Goal: Obtain resource: Obtain resource

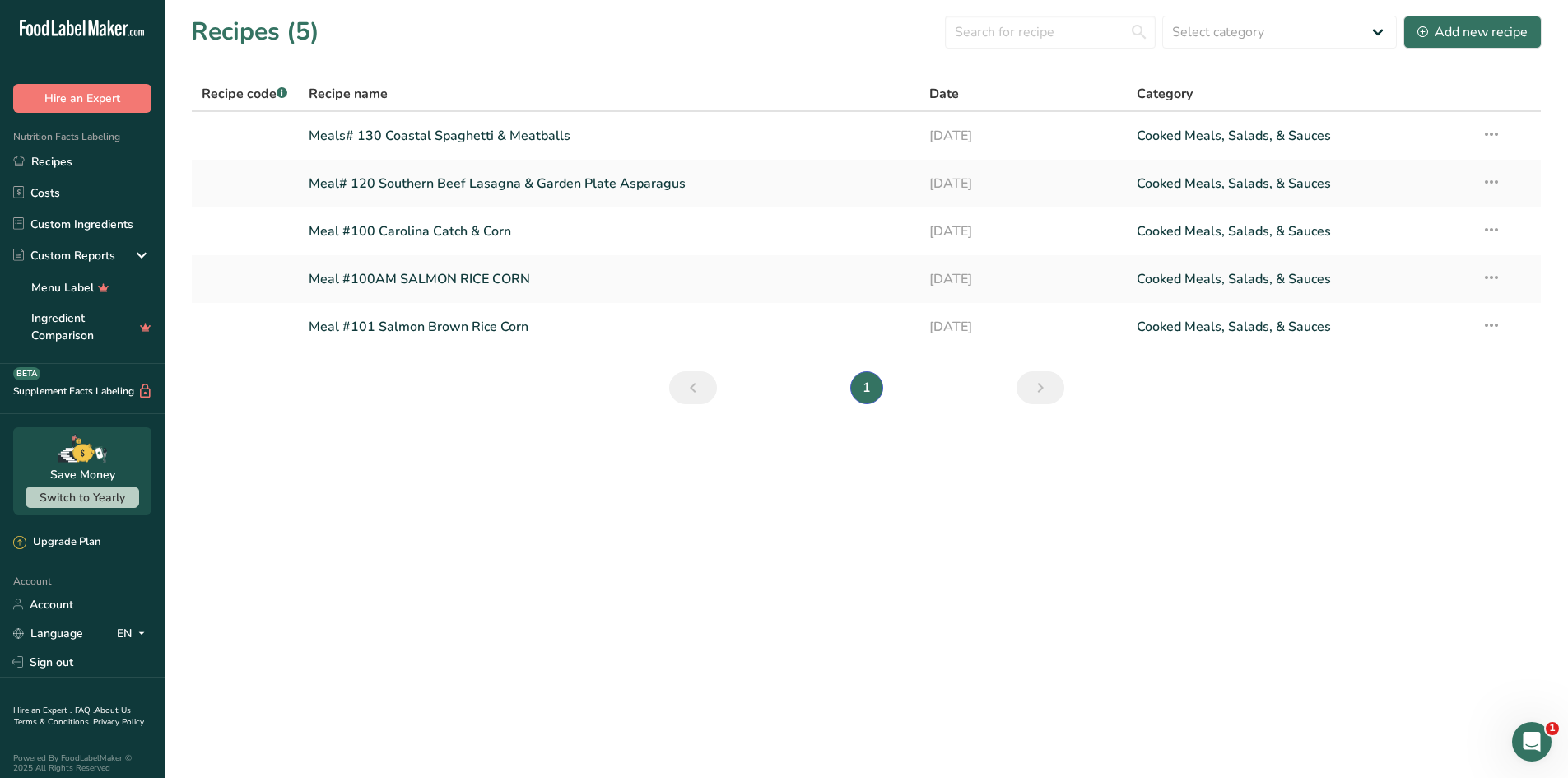
scroll to position [20, 0]
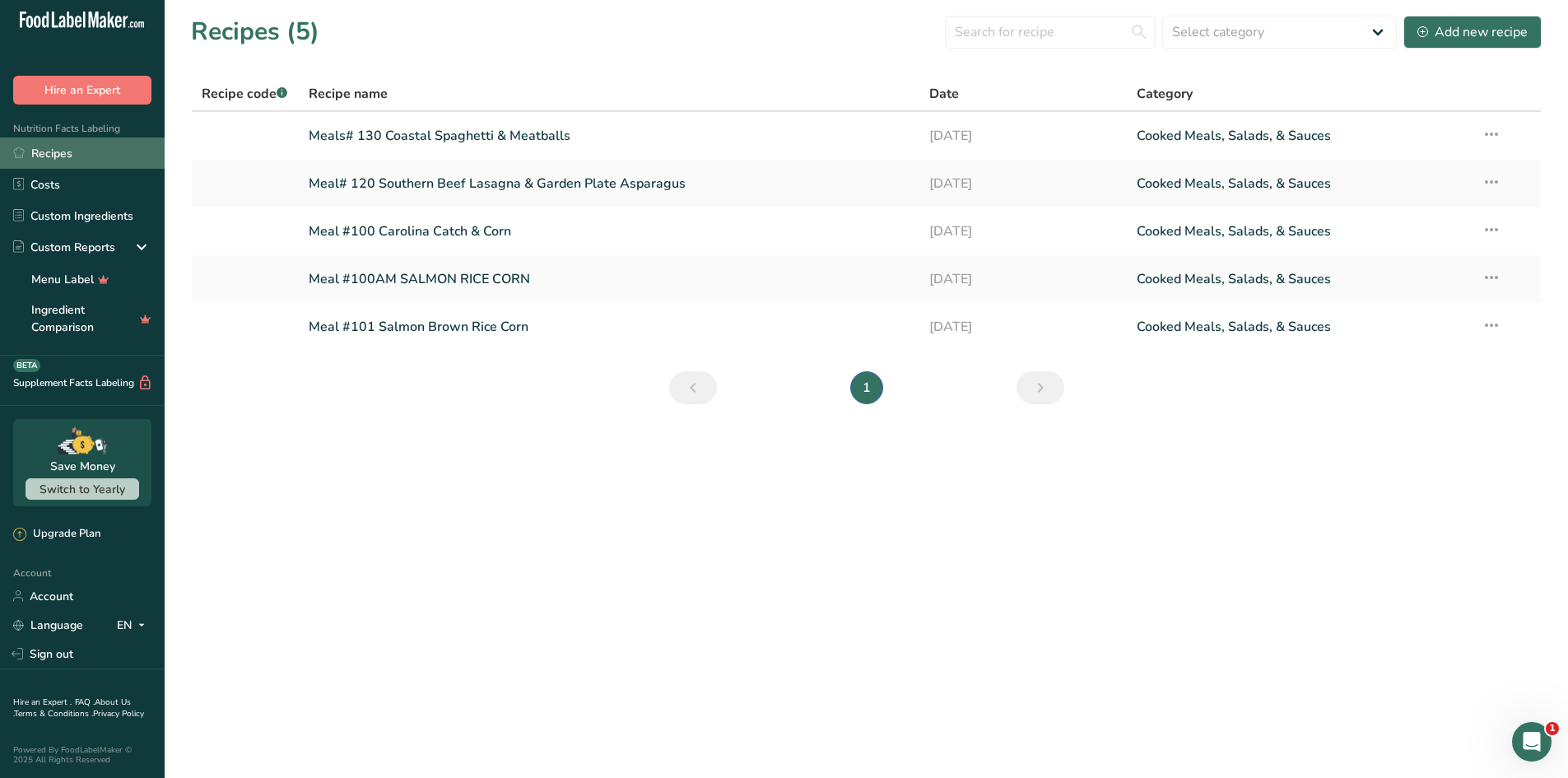
click at [28, 143] on link "Recipes" at bounding box center [82, 153] width 165 height 31
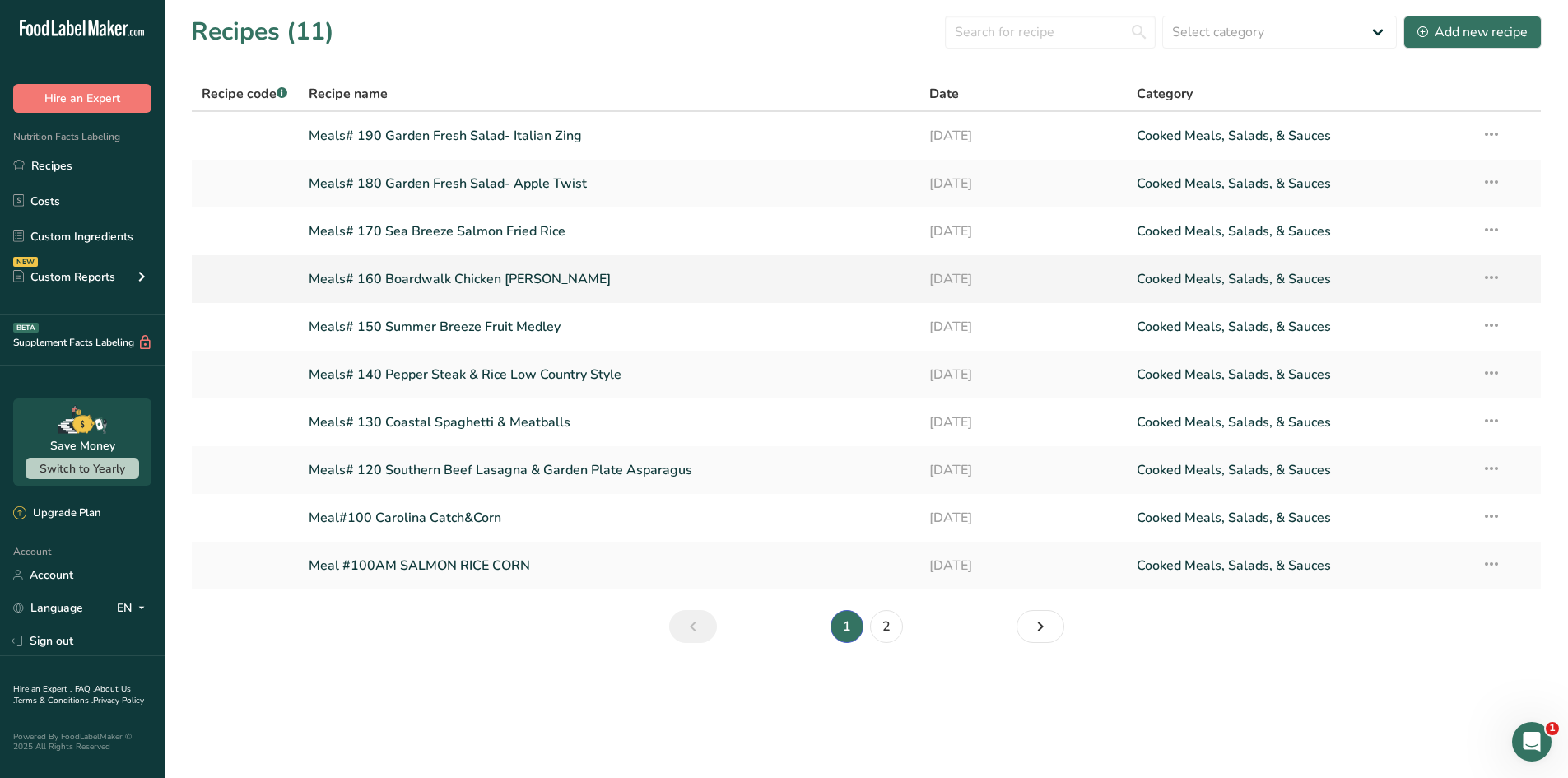
click at [430, 275] on link "Meals# 160 Boardwalk Chicken [PERSON_NAME]" at bounding box center [608, 278] width 601 height 35
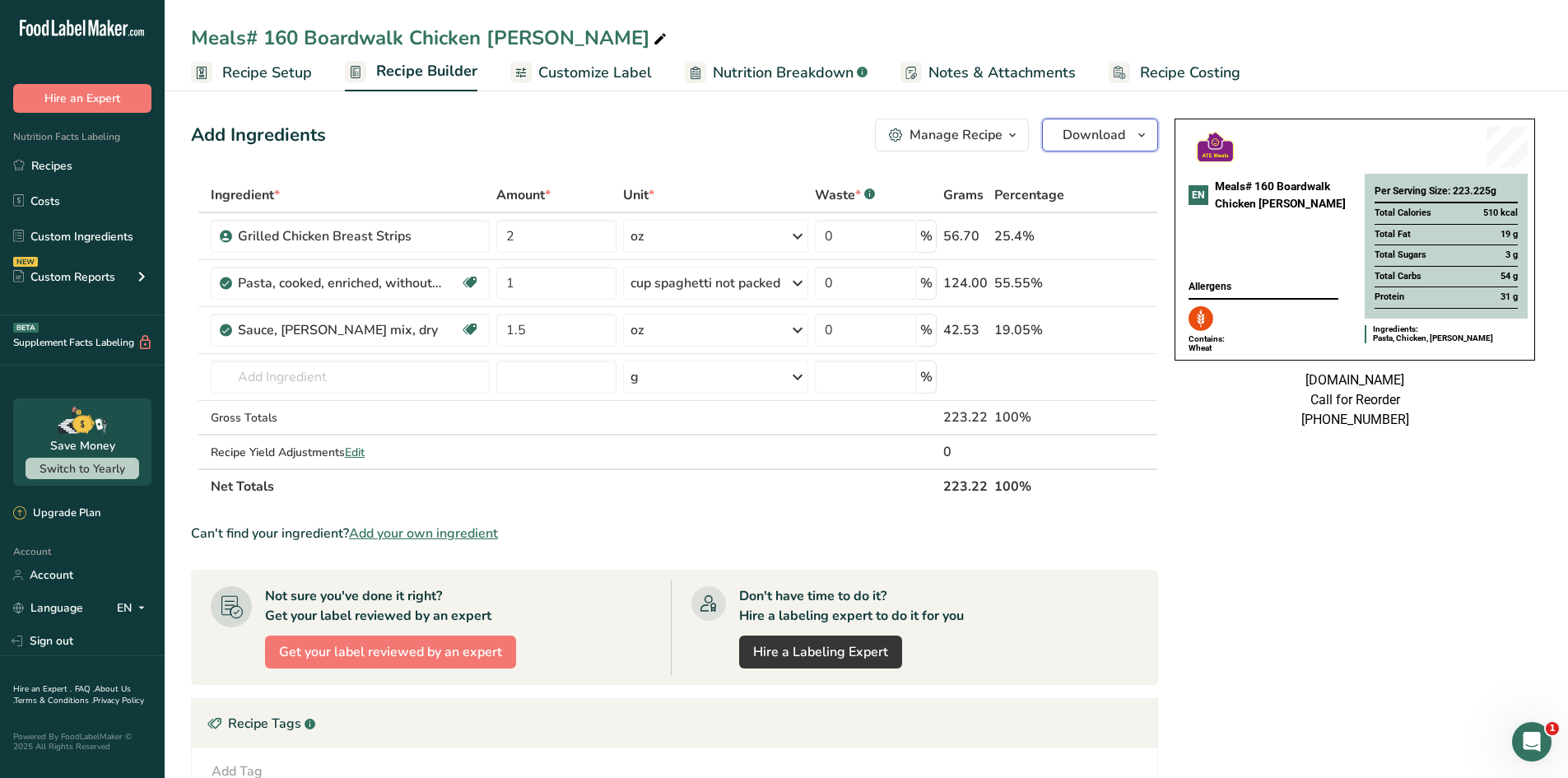
click at [1120, 147] on button "Download" at bounding box center [1100, 135] width 116 height 33
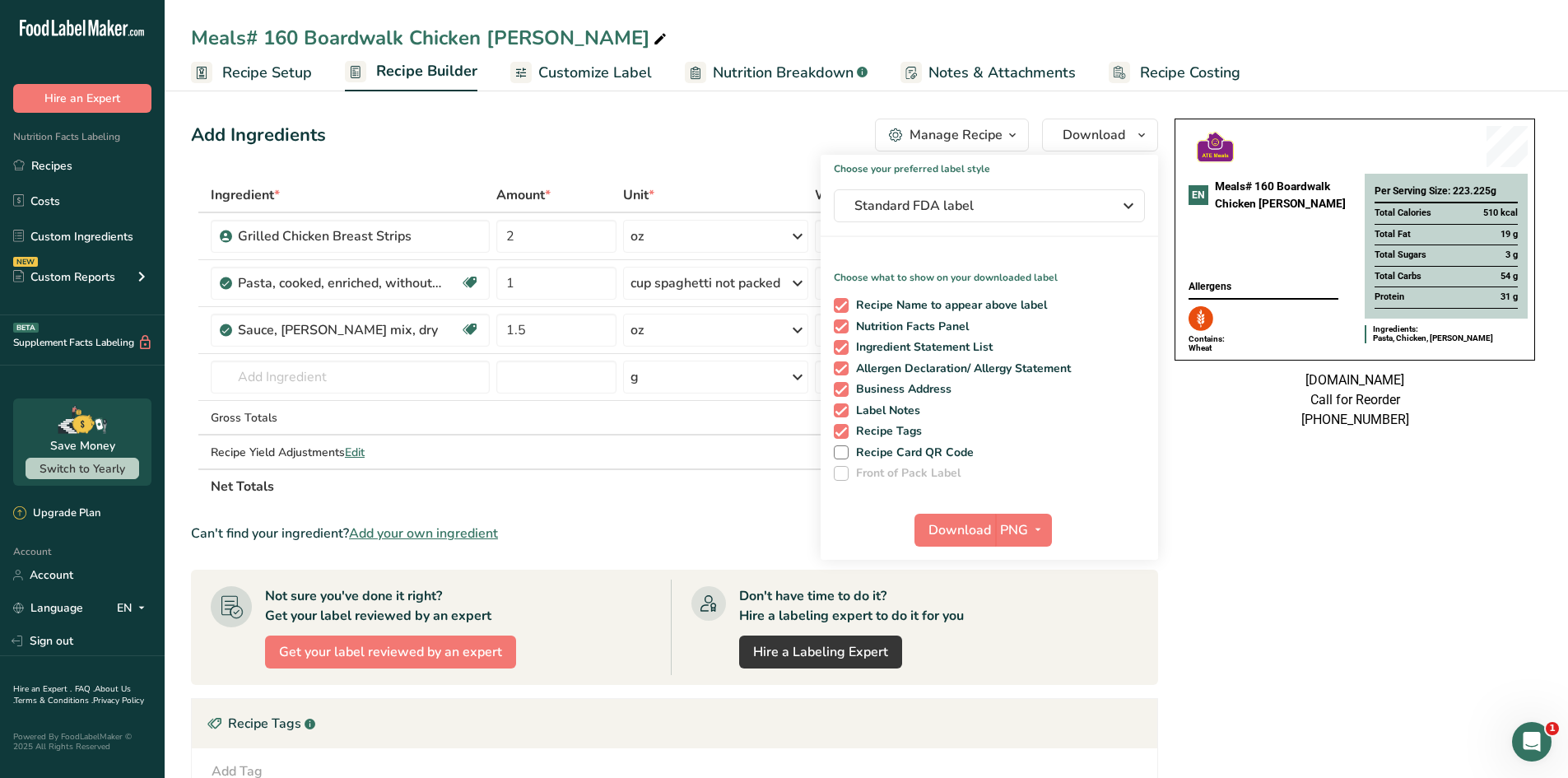
click at [1204, 430] on div "[DOMAIN_NAME] Call for Reorder [PHONE_NUMBER]" at bounding box center [1354, 399] width 360 height 59
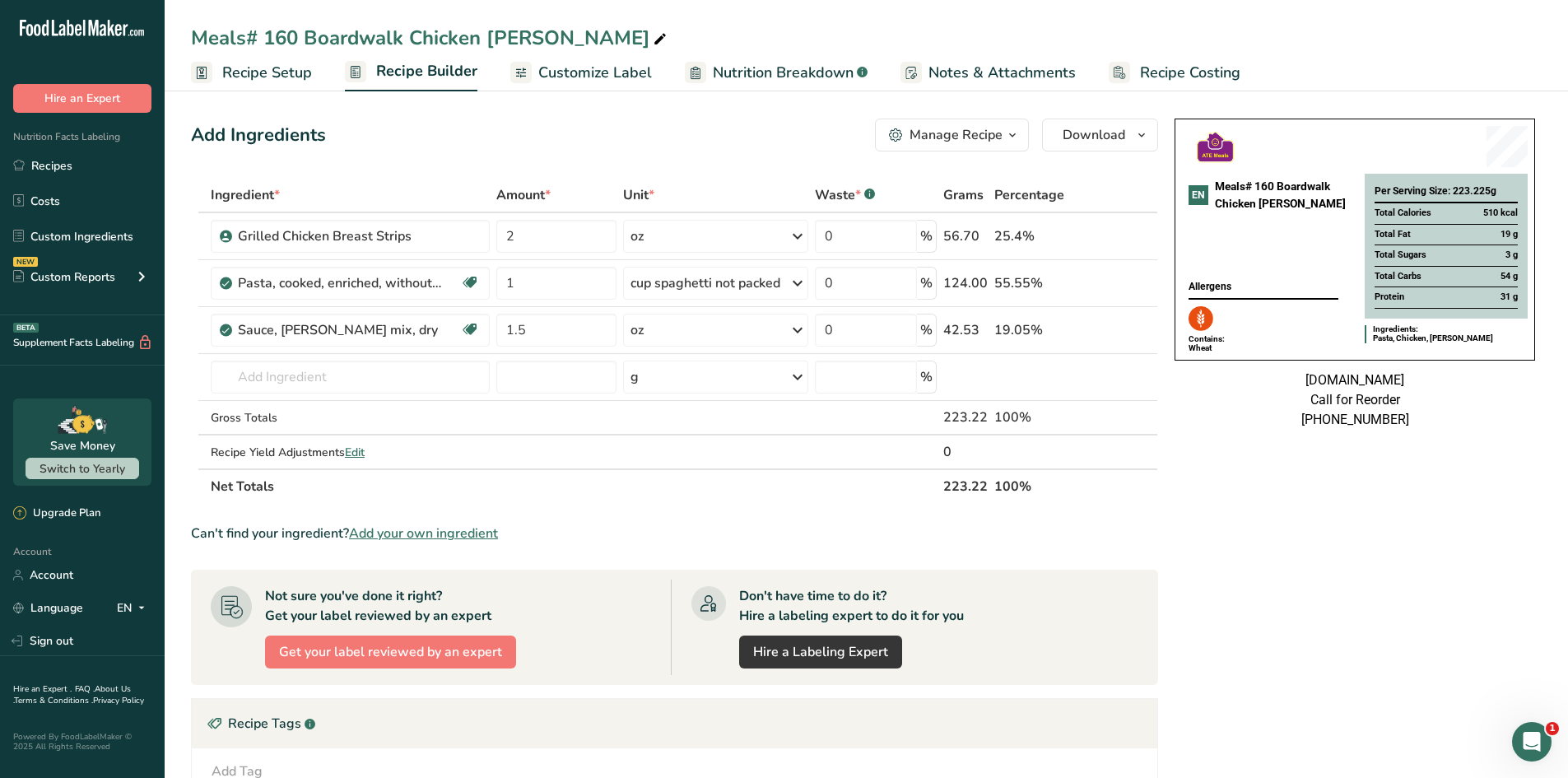
click at [1283, 161] on div "EN Meals# 160 Boardwalk Chicken [PERSON_NAME] Allergens Contains: Wheat" at bounding box center [1267, 239] width 170 height 227
click at [1007, 136] on icon "button" at bounding box center [1011, 135] width 13 height 21
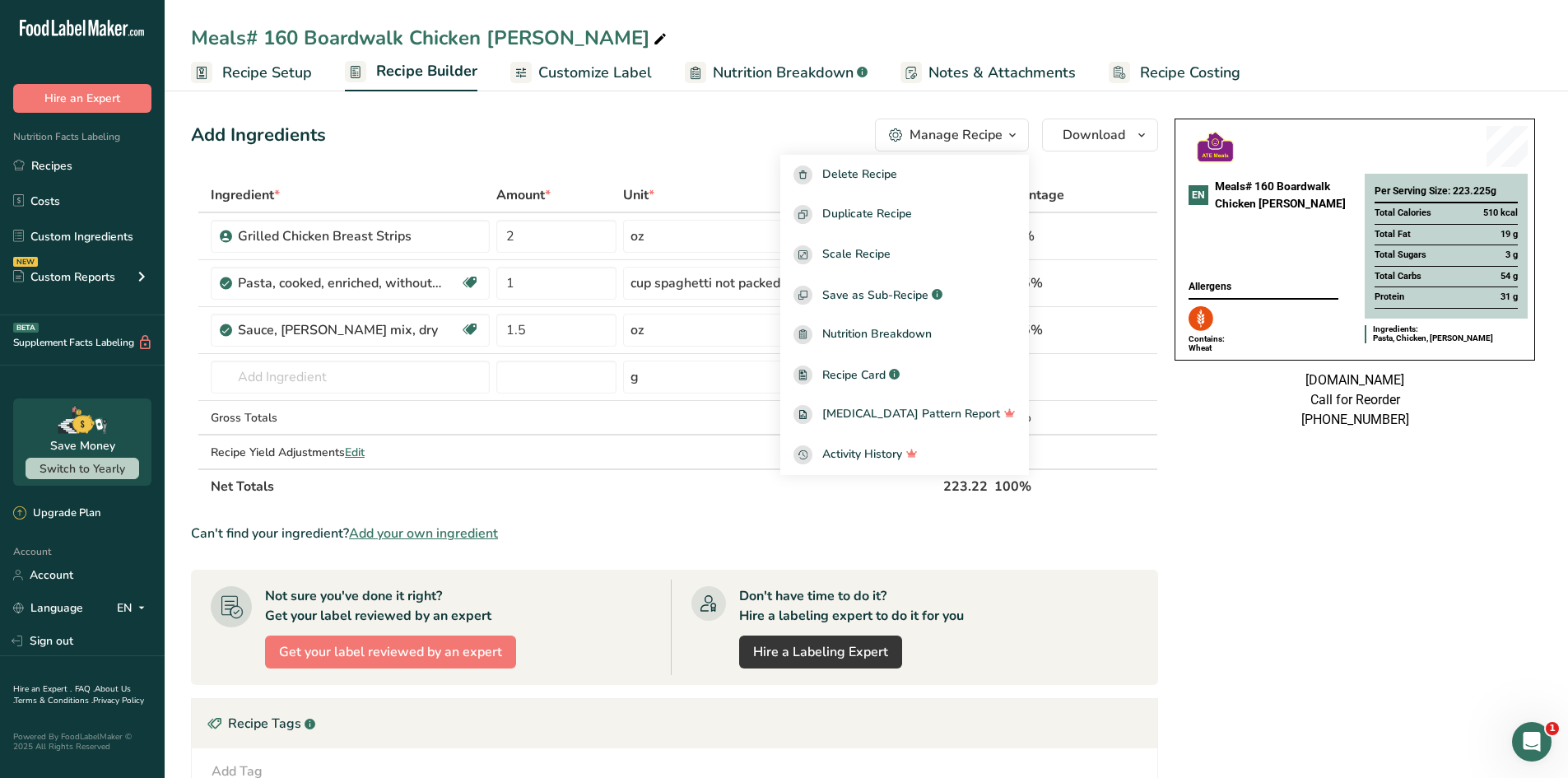
click at [1129, 490] on th at bounding box center [1110, 486] width 54 height 35
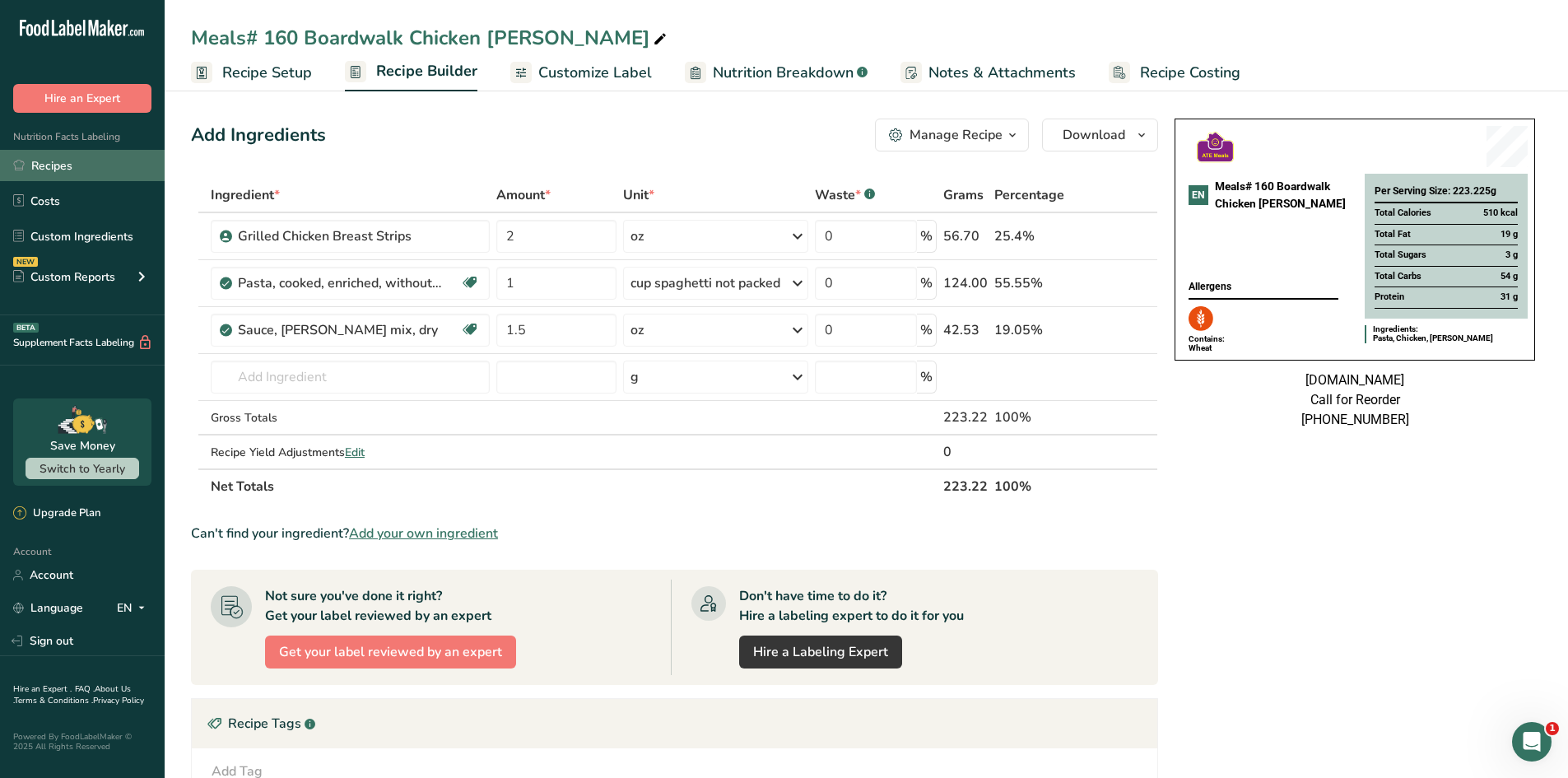
click at [51, 174] on link "Recipes" at bounding box center [82, 165] width 165 height 31
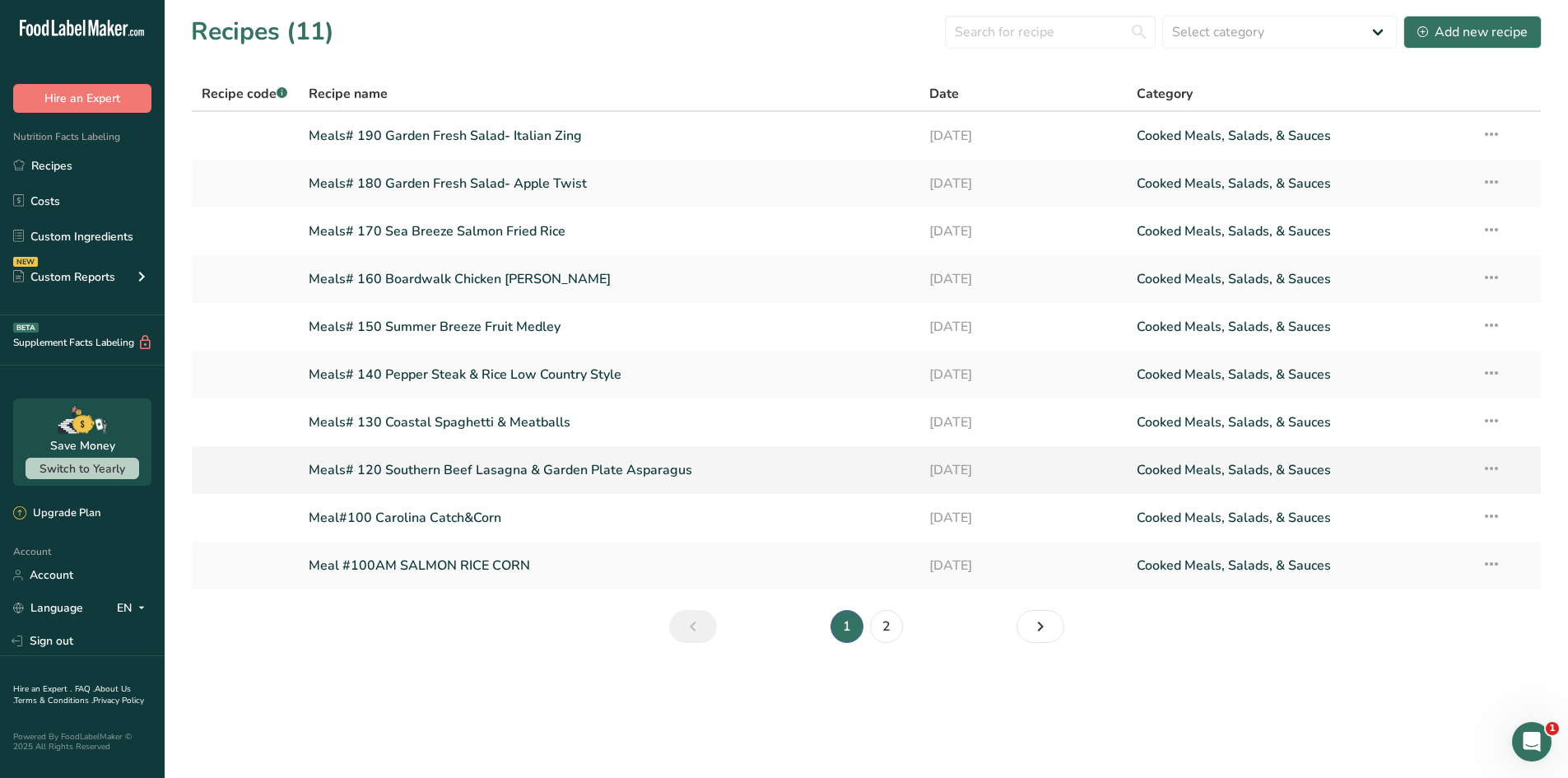
click at [428, 472] on link "Meals# 120 Southern Beef Lasagna & Garden Plate Asparagus" at bounding box center [608, 470] width 601 height 35
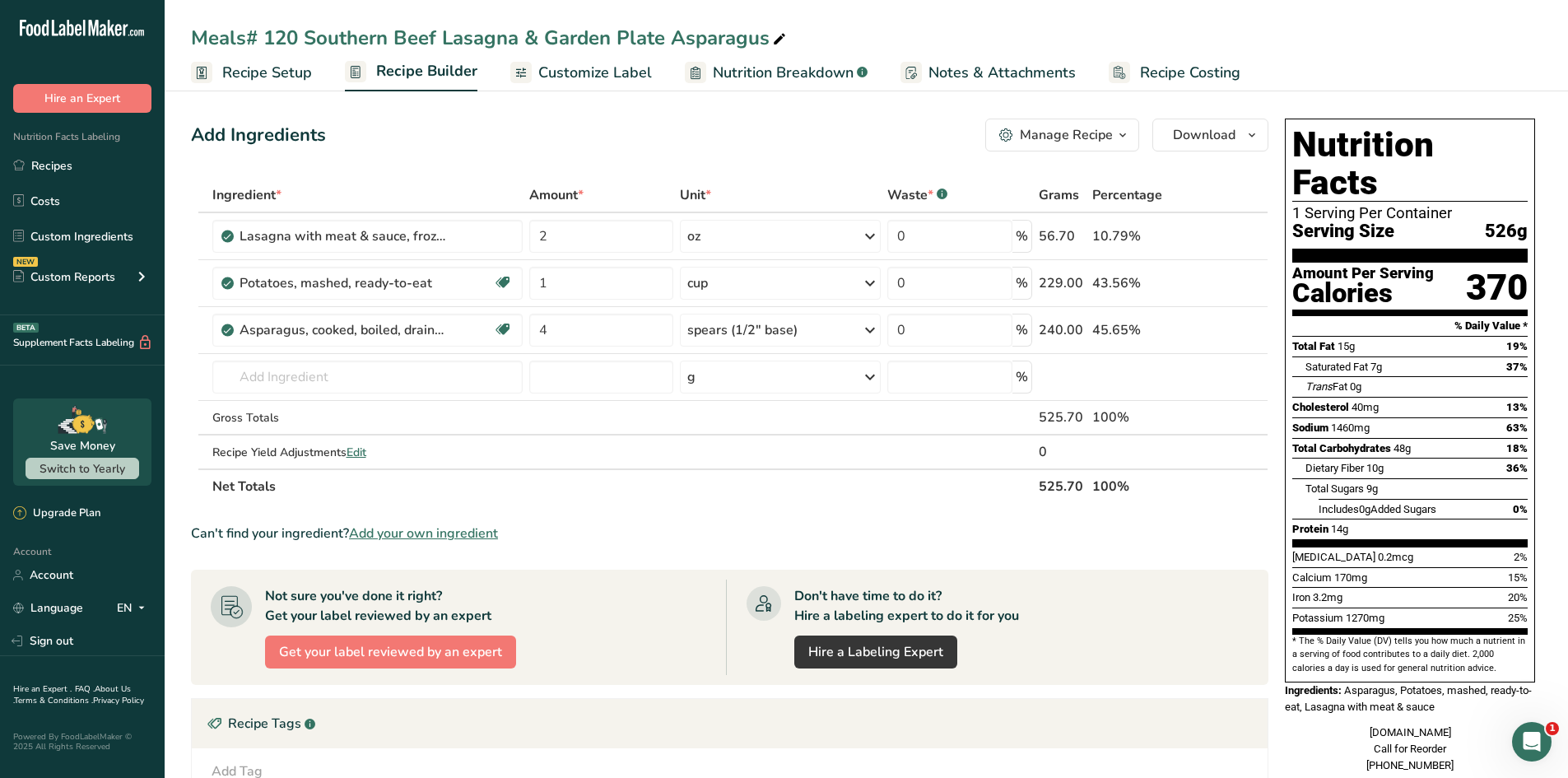
click at [1399, 266] on div "Amount Per Serving" at bounding box center [1363, 274] width 142 height 16
click at [580, 74] on span "Customize Label" at bounding box center [595, 73] width 114 height 22
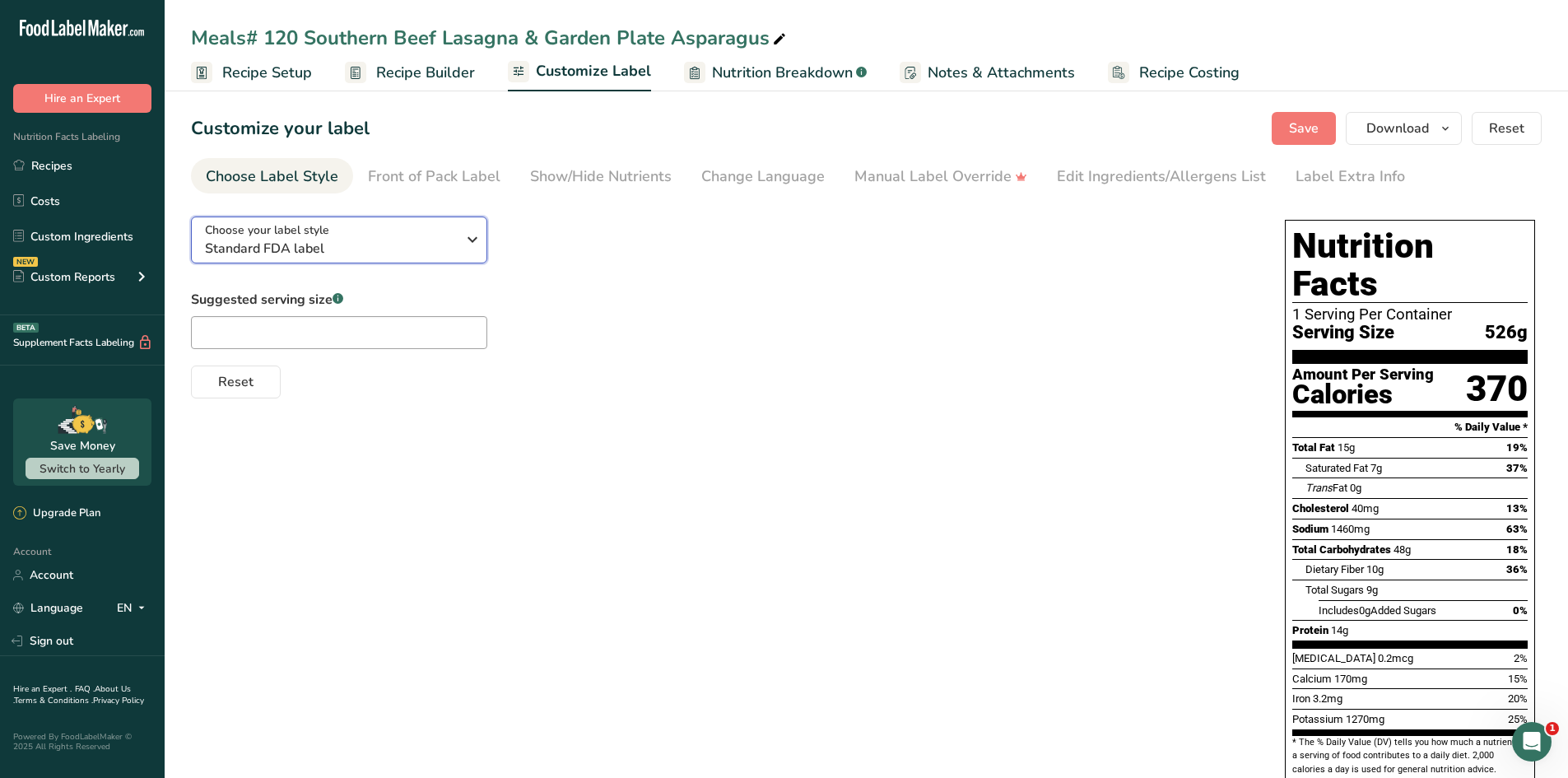
click at [352, 242] on span "Standard FDA label" at bounding box center [330, 248] width 251 height 20
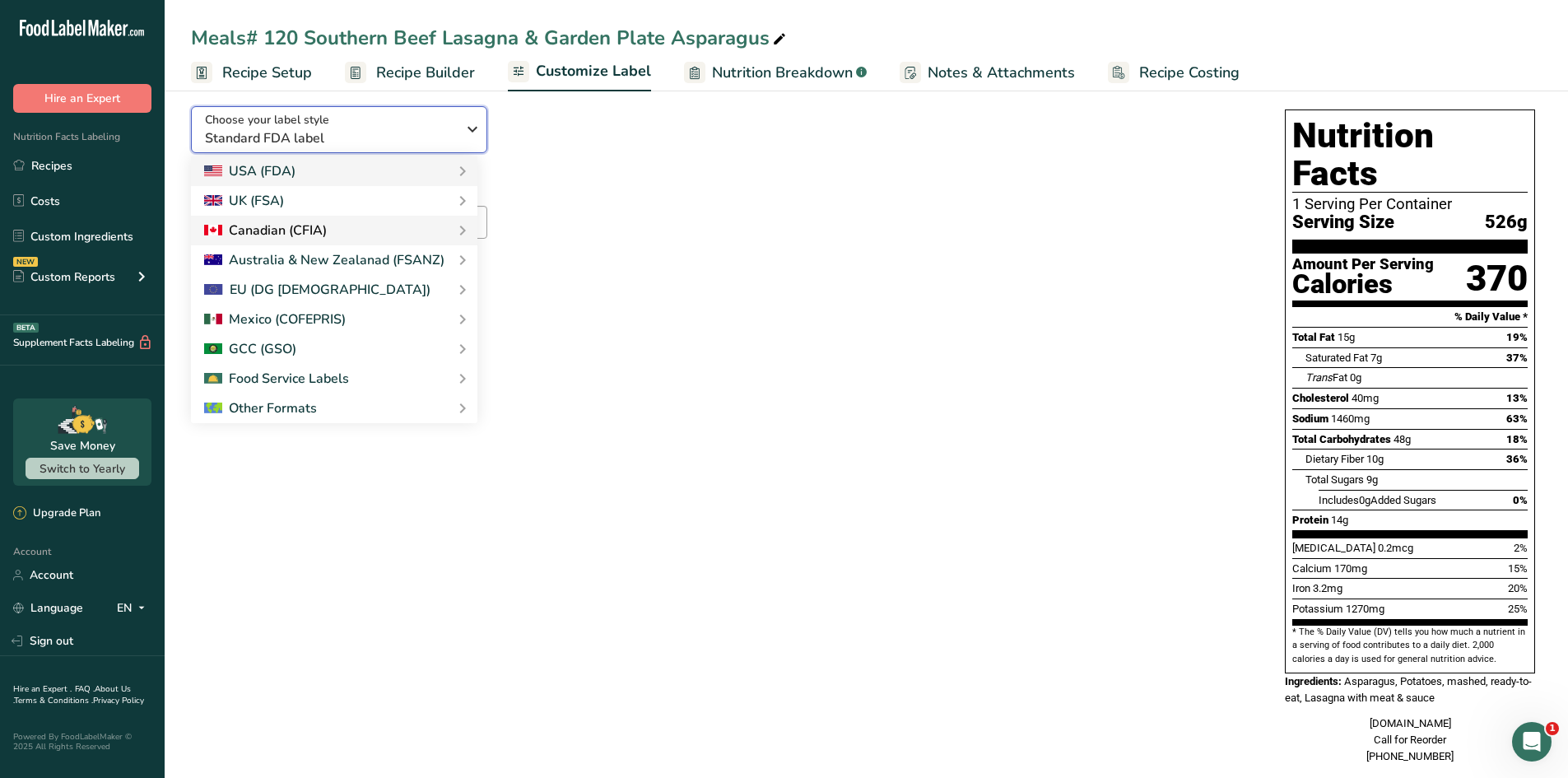
scroll to position [118, 0]
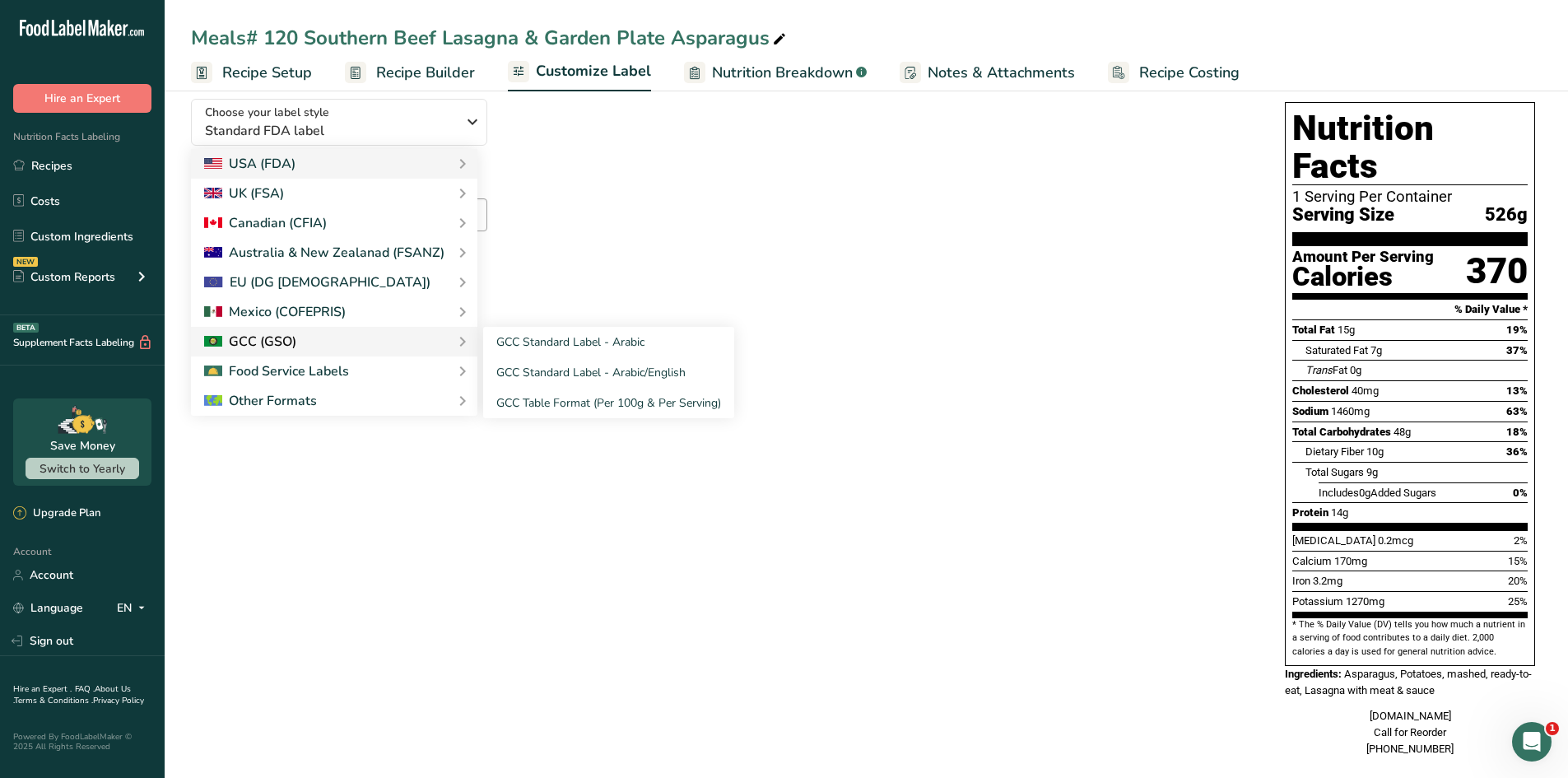
click at [319, 340] on div "GCC (GSO)" at bounding box center [334, 342] width 260 height 20
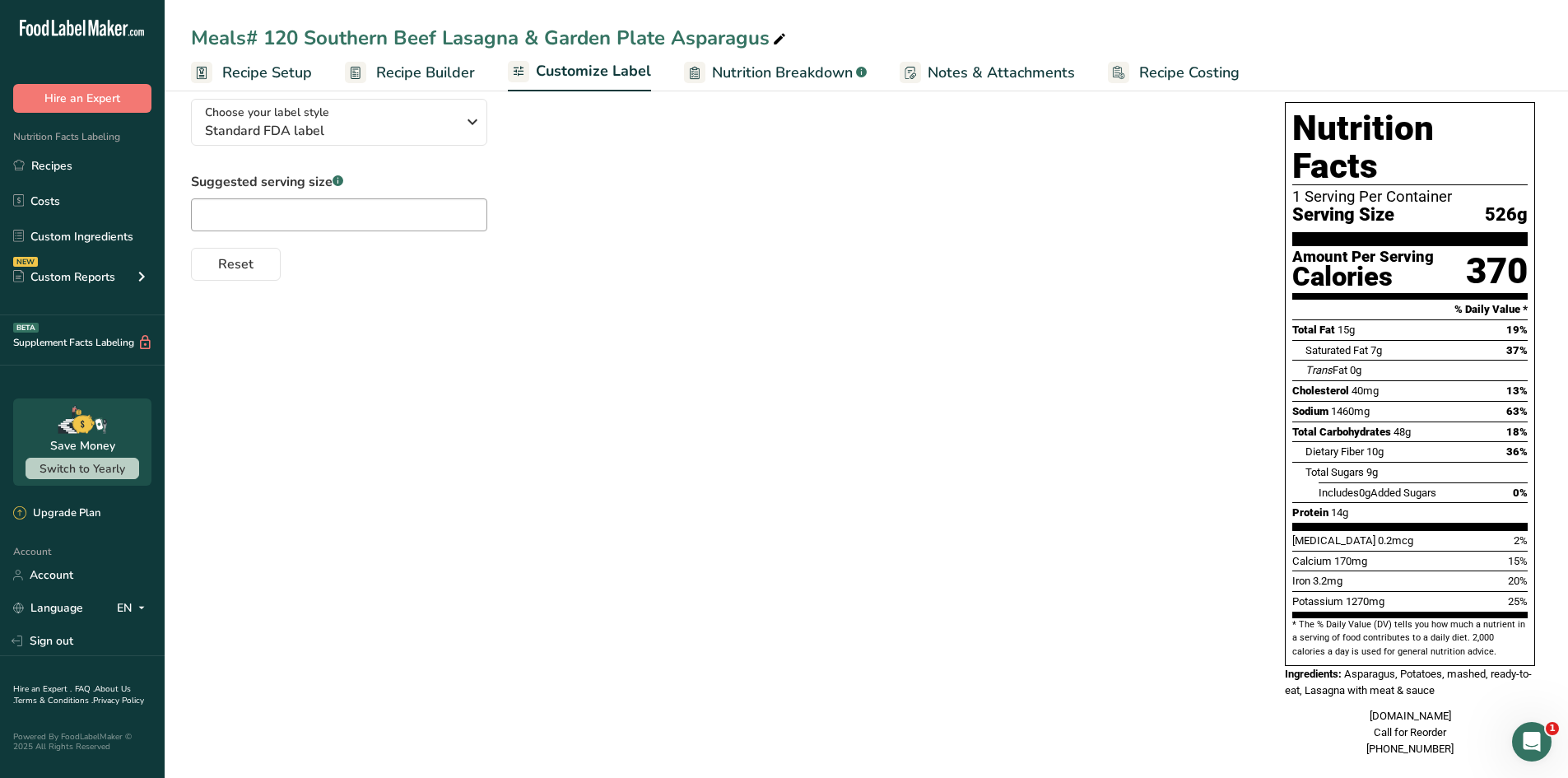
drag, startPoint x: 319, startPoint y: 340, endPoint x: 345, endPoint y: 333, distance: 26.9
click at [345, 333] on div "Choose your label style Standard FDA label USA (FDA) Standard FDA label Tabular…" at bounding box center [866, 429] width 1351 height 687
click at [545, 182] on div "Suggested serving size .a-a{fill:#347362;}.b-a{fill:#fff;} Reset" at bounding box center [721, 225] width 1061 height 109
click at [464, 121] on icon "button" at bounding box center [473, 122] width 20 height 30
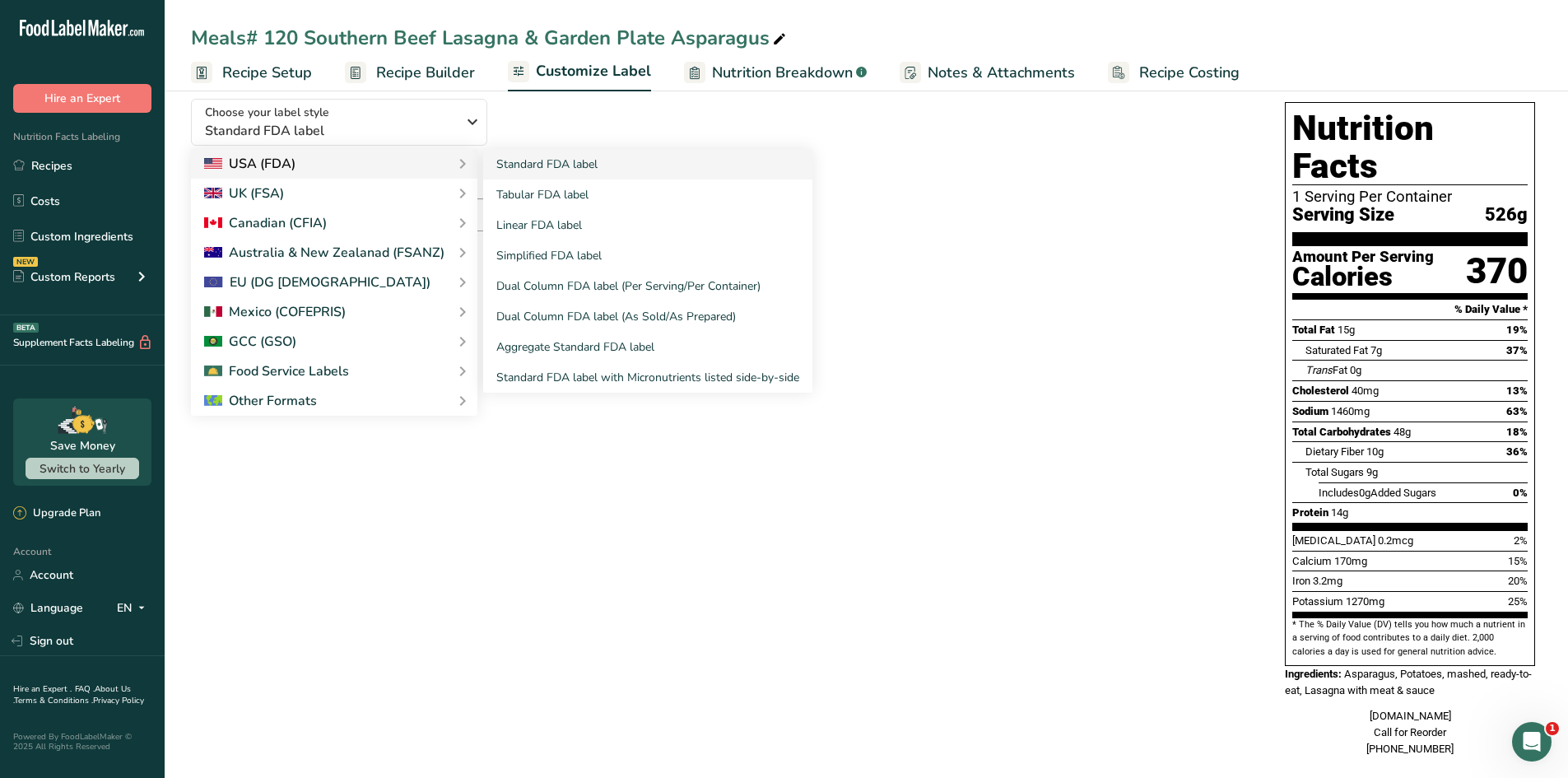
click at [426, 165] on div "USA (FDA)" at bounding box center [334, 164] width 260 height 20
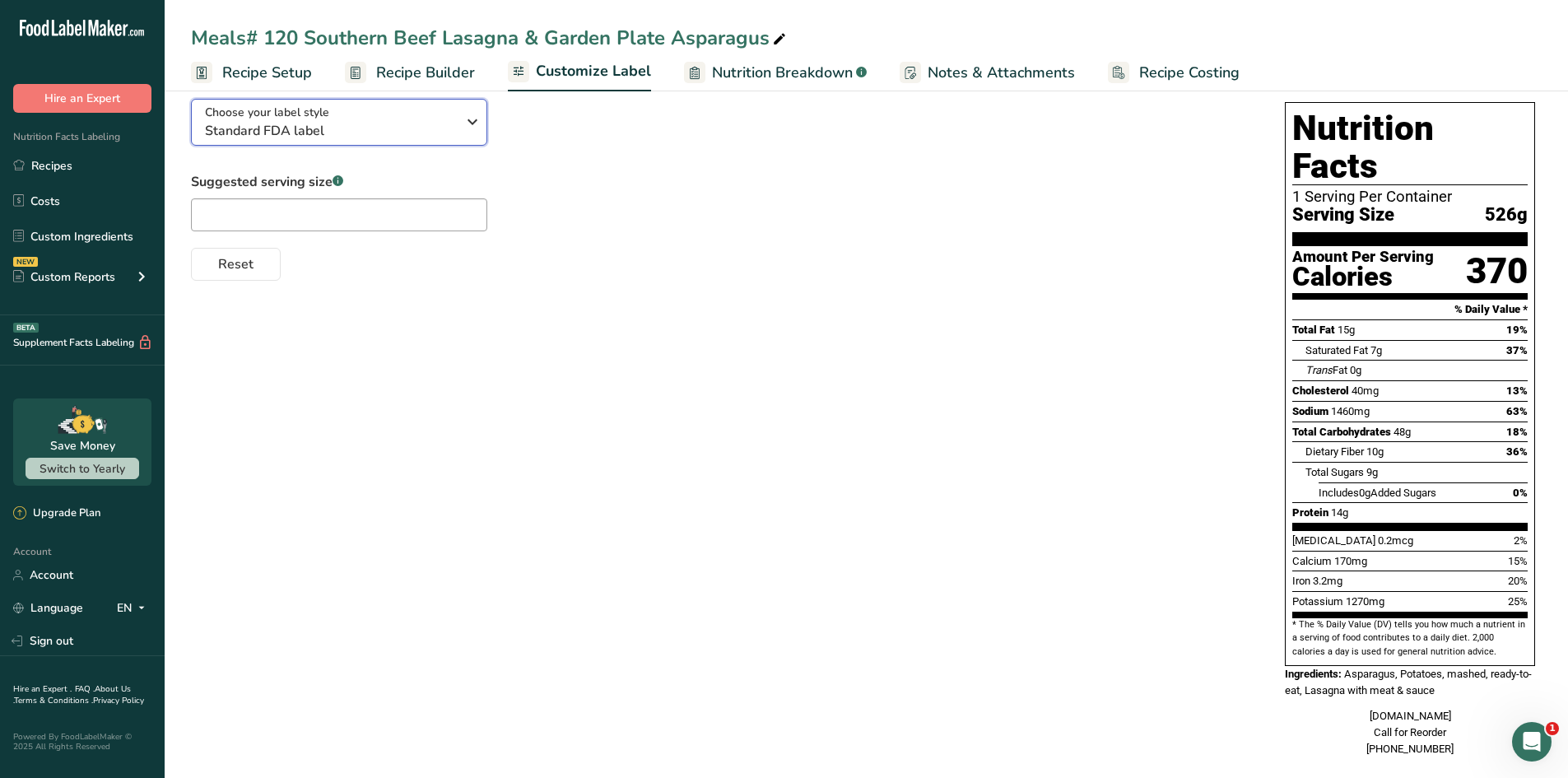
click at [440, 134] on span "Standard FDA label" at bounding box center [330, 131] width 251 height 20
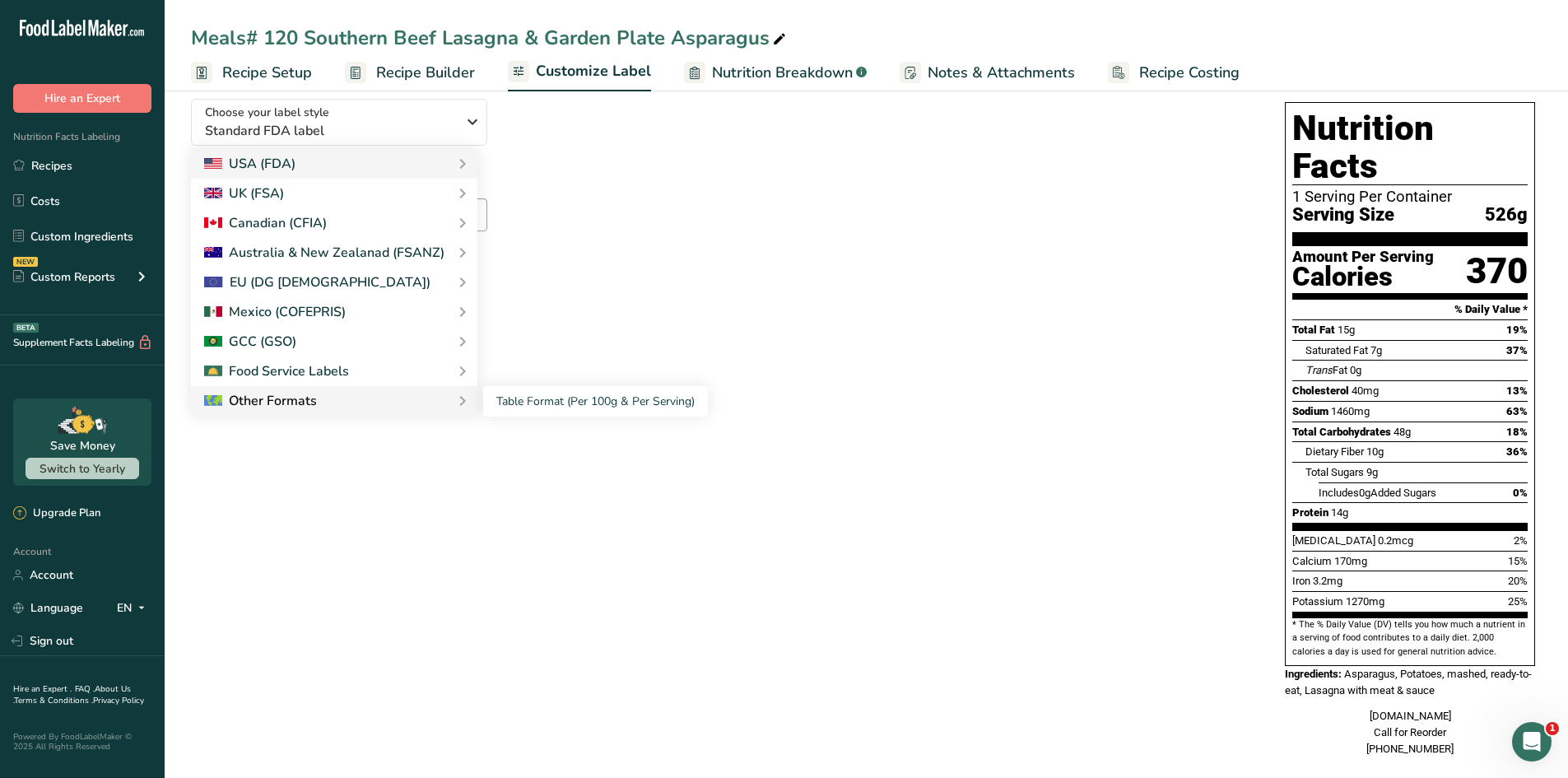
click at [408, 391] on div "Other Formats" at bounding box center [334, 401] width 260 height 20
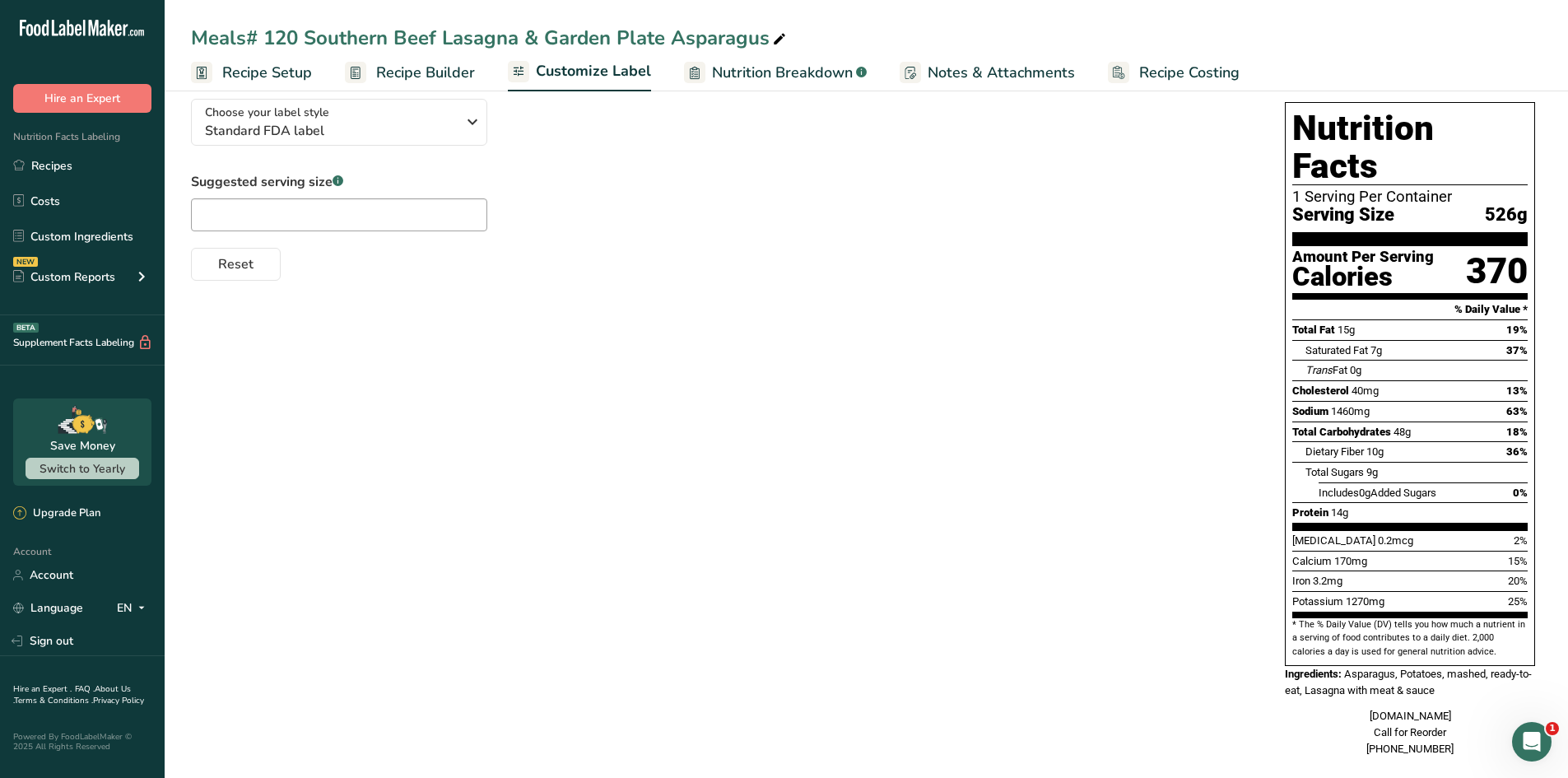
click at [542, 257] on div "Reset" at bounding box center [721, 261] width 1061 height 40
click at [459, 139] on button "Choose your label style Standard FDA label" at bounding box center [338, 122] width 296 height 47
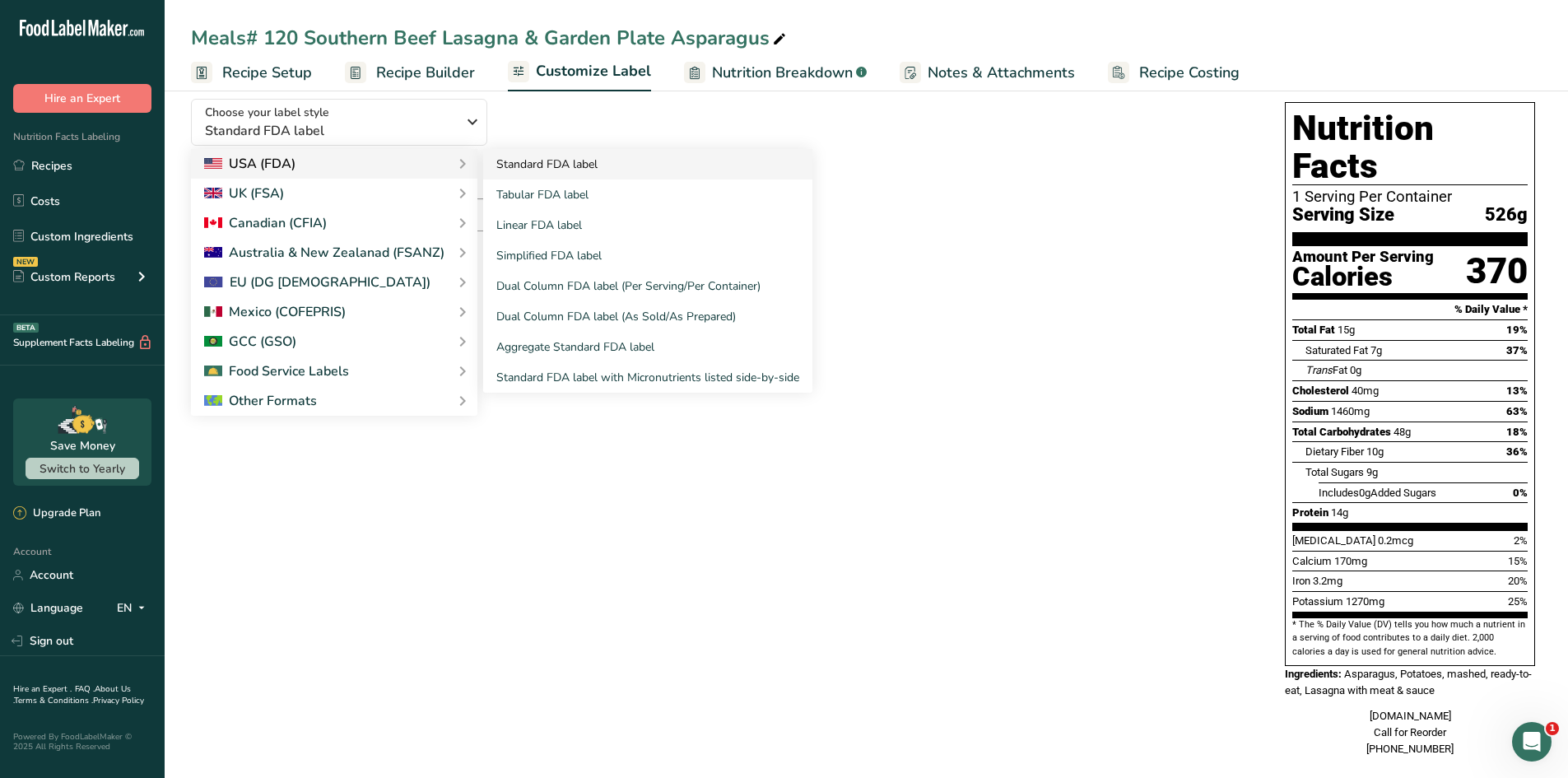
click at [545, 168] on link "Standard FDA label" at bounding box center [647, 164] width 329 height 31
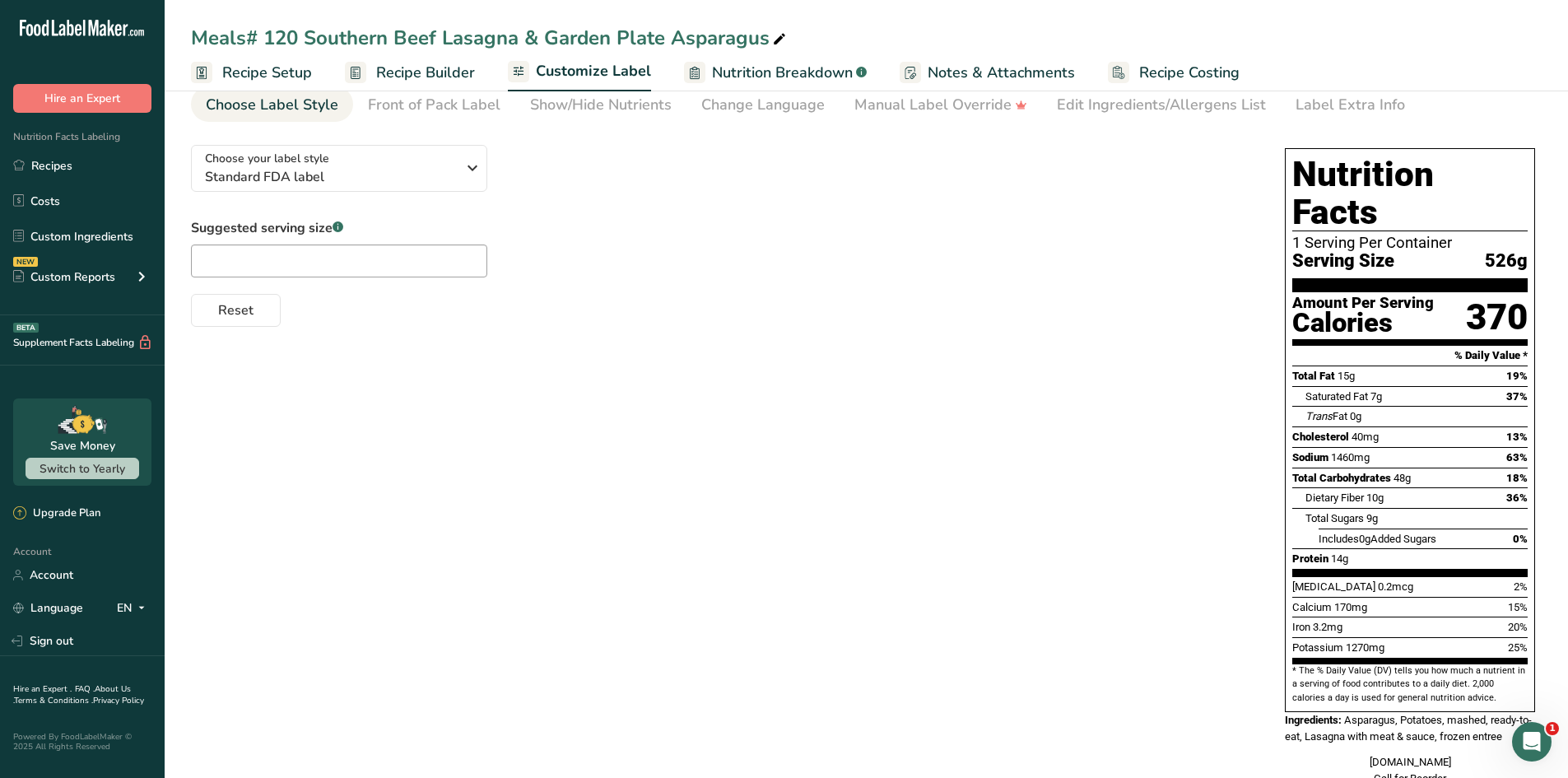
scroll to position [0, 0]
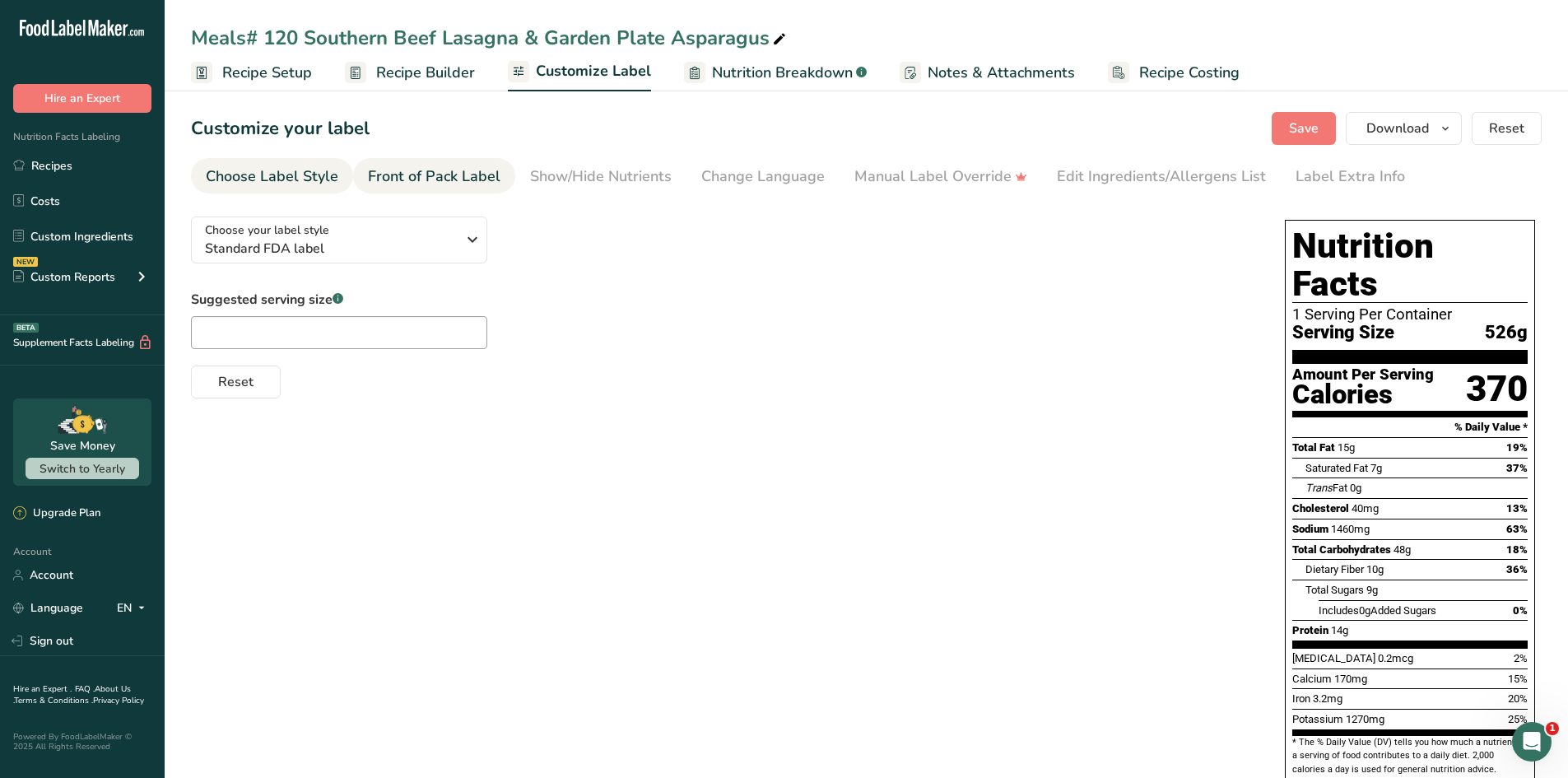
click at [483, 174] on div "Front of Pack Label" at bounding box center [434, 177] width 133 height 22
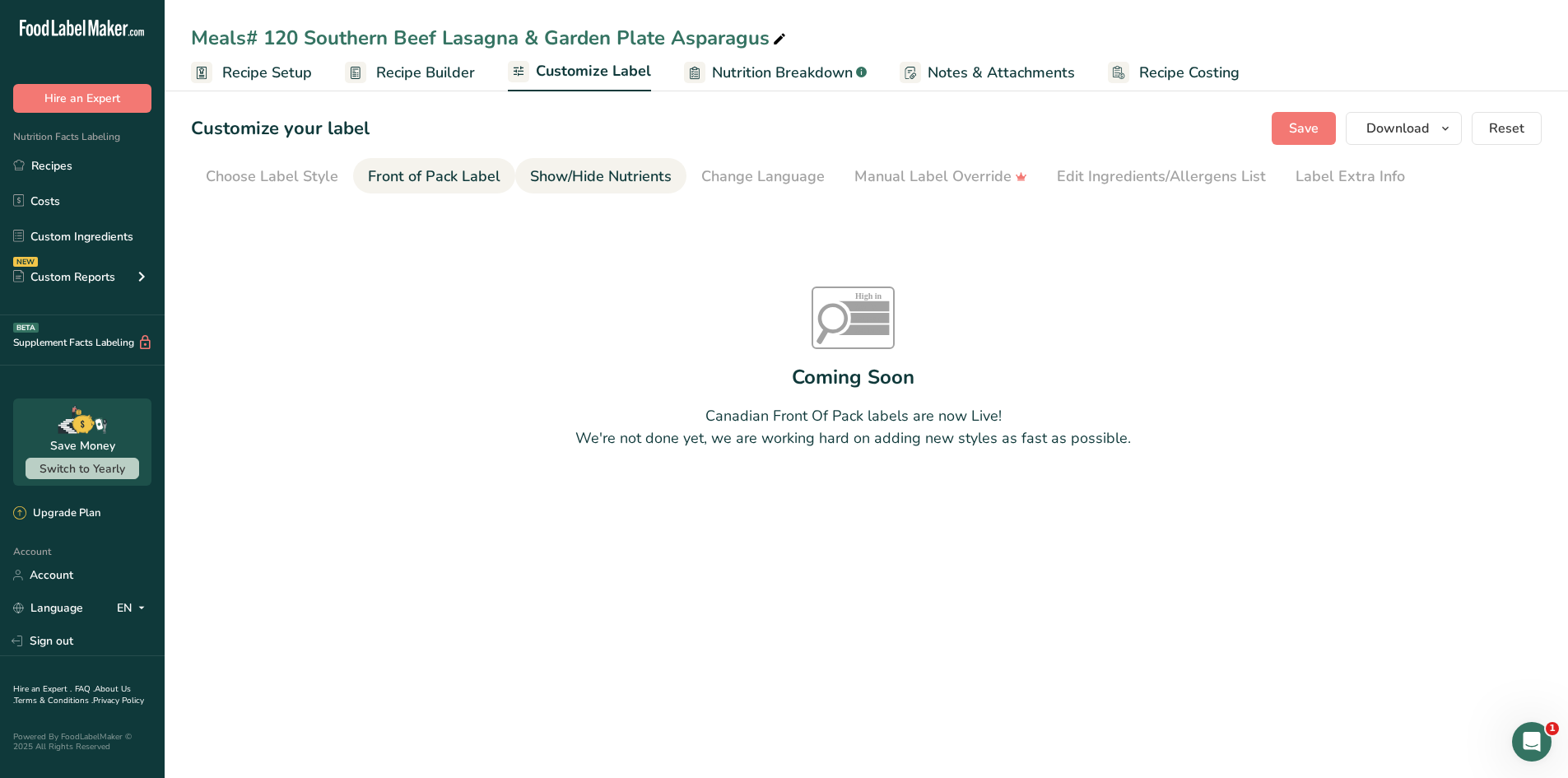
click at [577, 168] on div "Show/Hide Nutrients" at bounding box center [600, 177] width 142 height 22
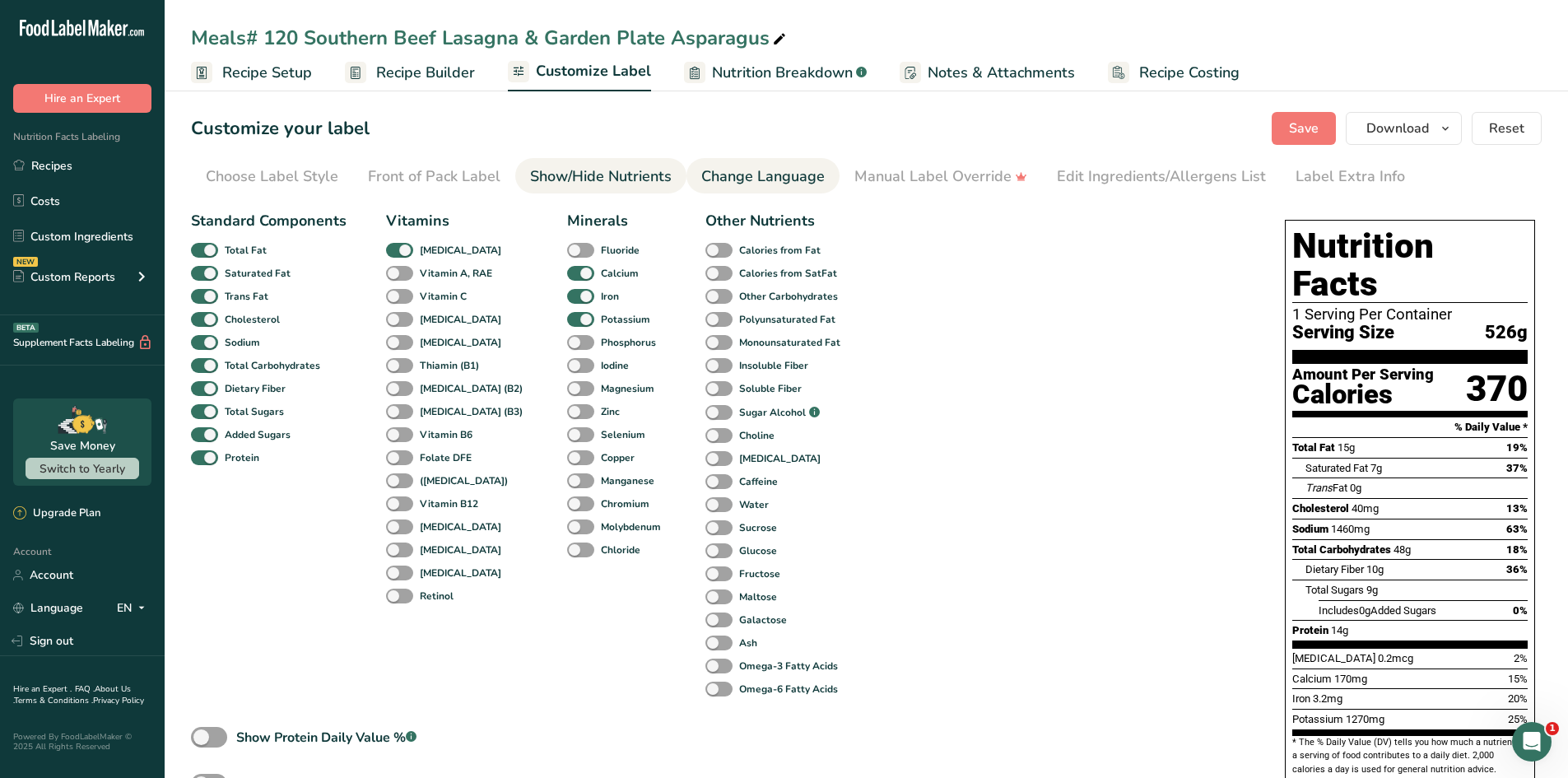
click at [791, 165] on link "Change Language" at bounding box center [763, 176] width 124 height 37
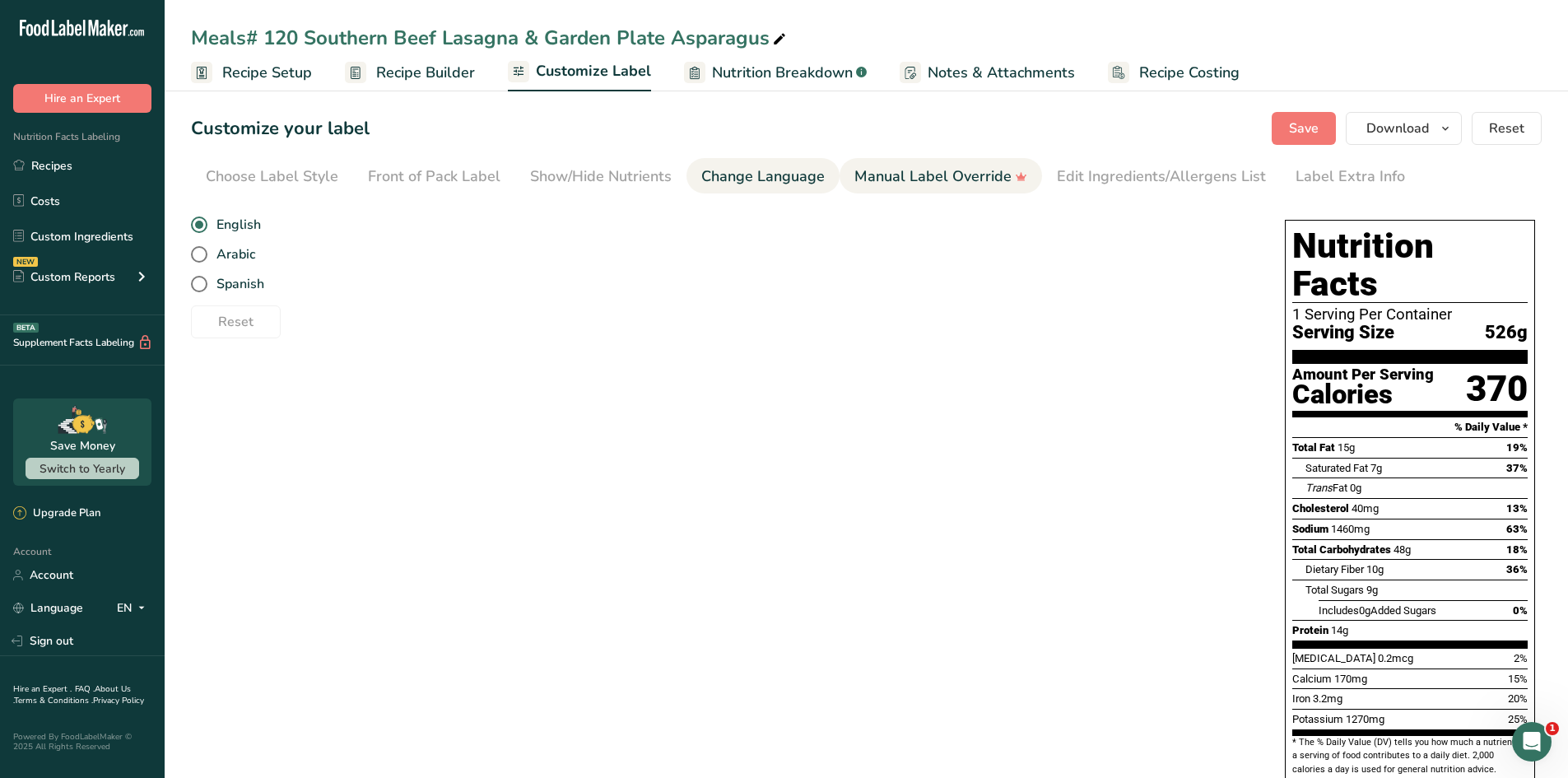
click at [895, 174] on div "Manual Label Override" at bounding box center [941, 177] width 173 height 22
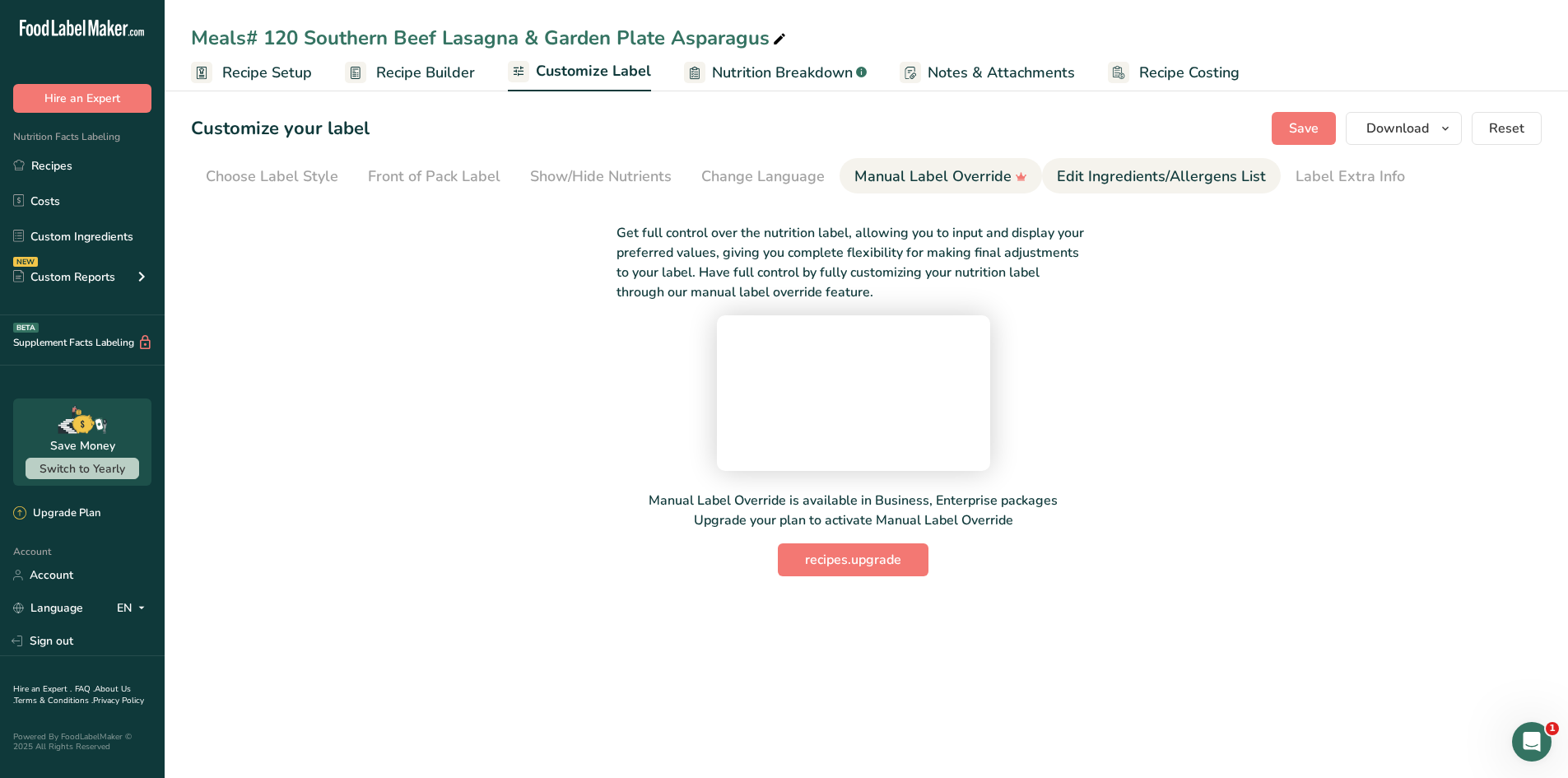
click at [1095, 175] on div "Edit Ingredients/Allergens List" at bounding box center [1161, 177] width 209 height 22
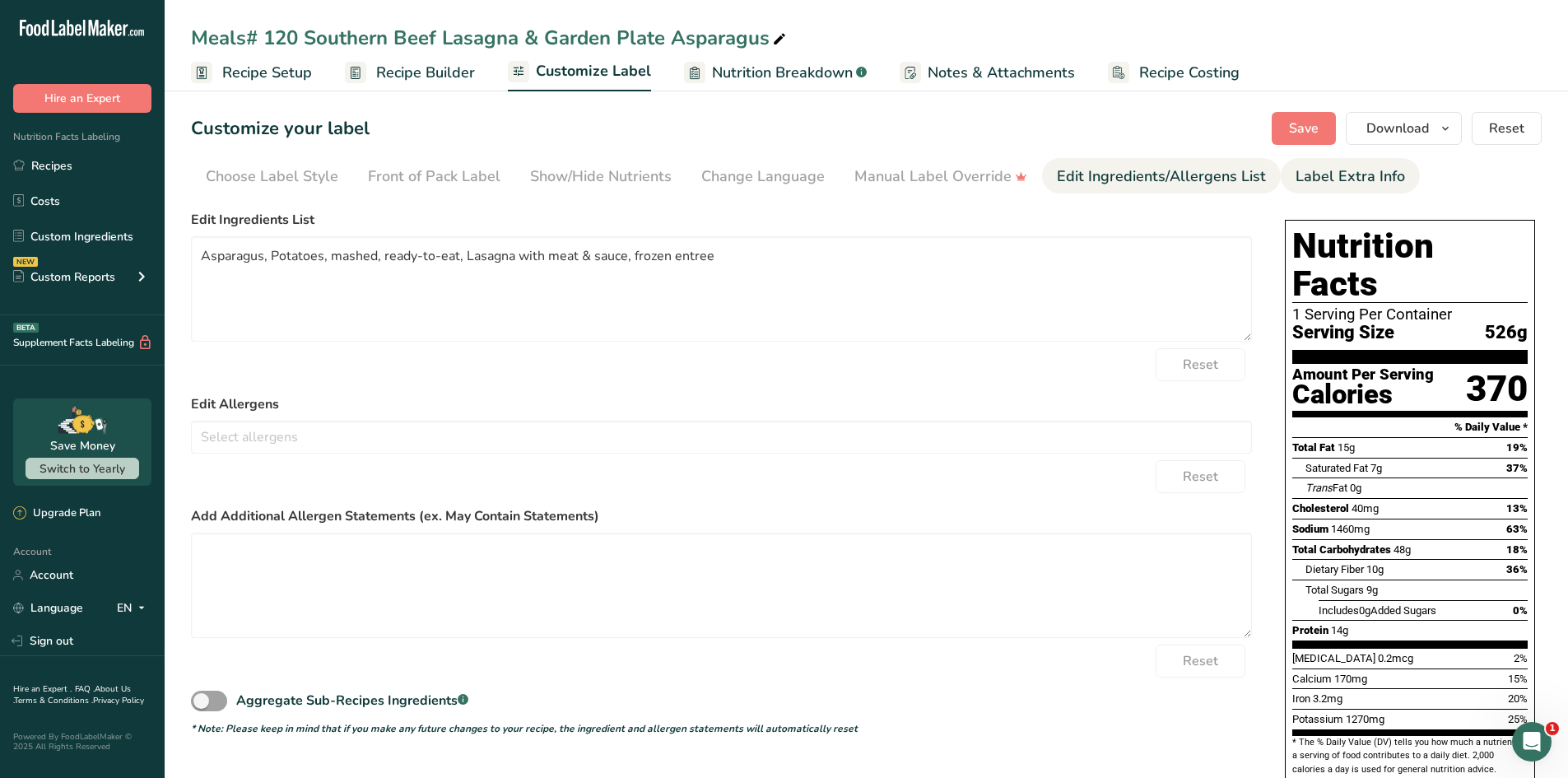
click at [1340, 171] on div "Label Extra Info" at bounding box center [1351, 177] width 110 height 22
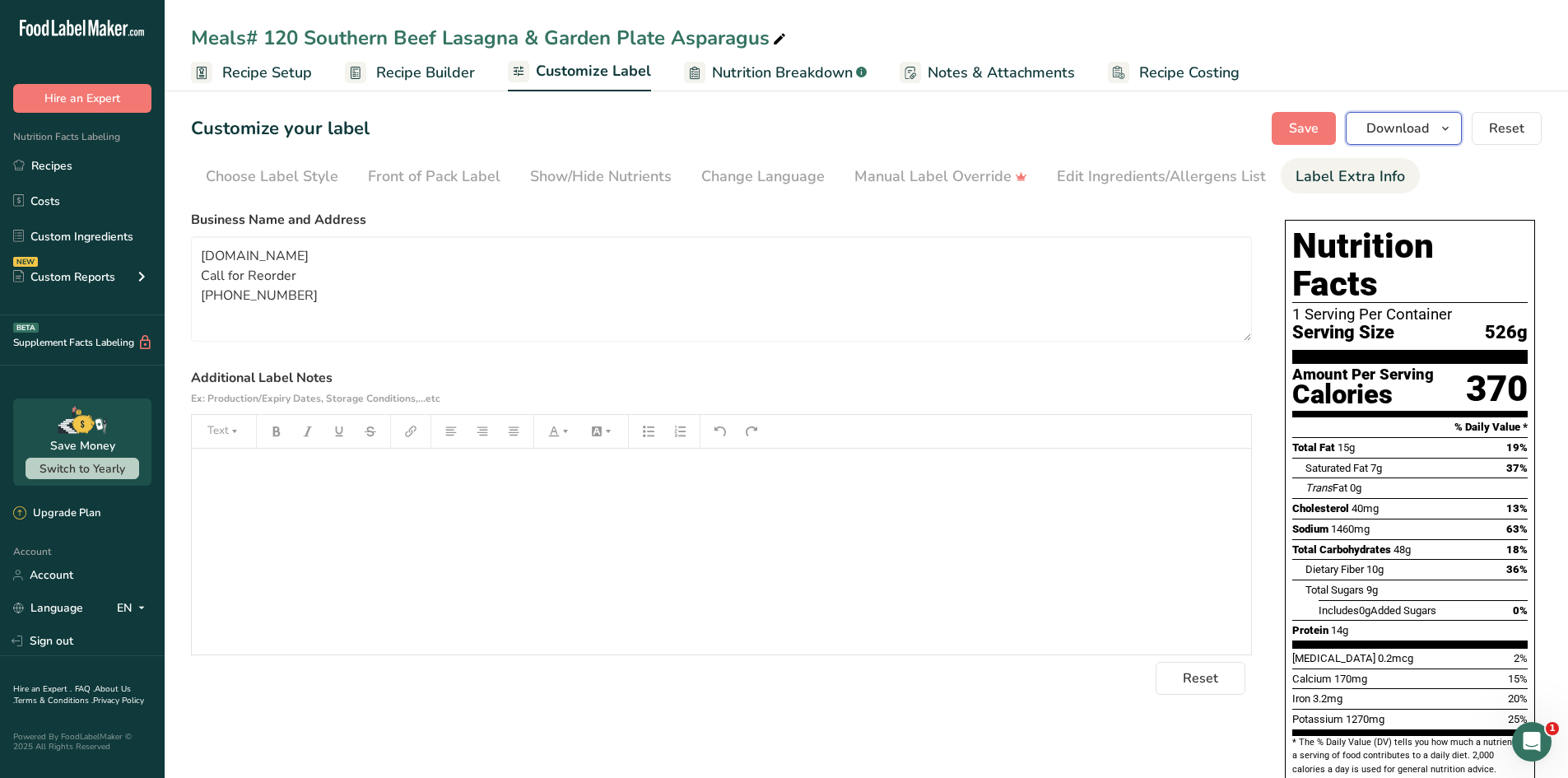
click at [1400, 132] on span "Download" at bounding box center [1397, 129] width 63 height 20
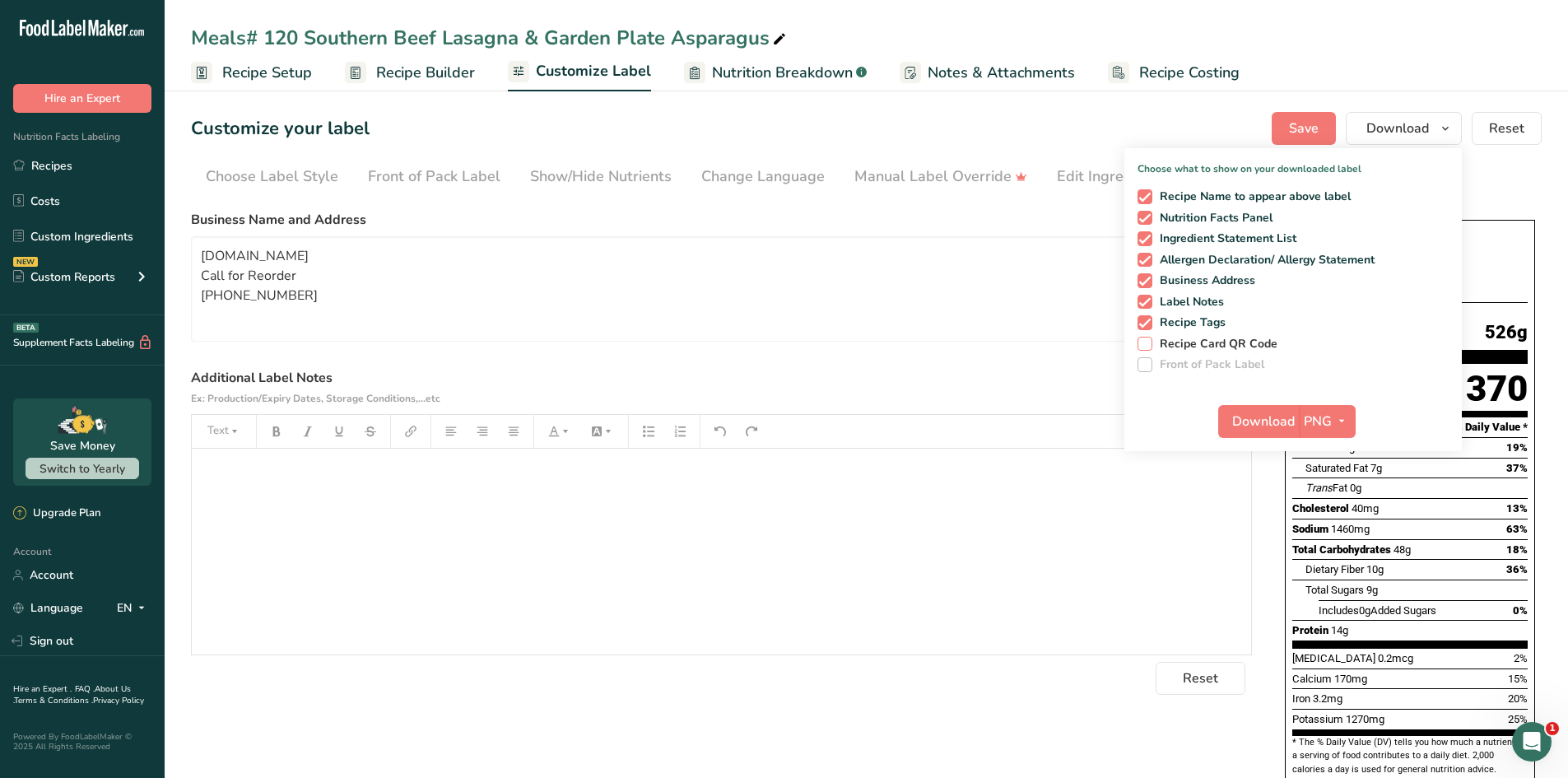
click at [1152, 343] on span at bounding box center [1144, 343] width 15 height 15
click at [1148, 343] on input "Recipe Card QR Code" at bounding box center [1142, 343] width 11 height 11
click at [1149, 343] on span at bounding box center [1144, 343] width 15 height 15
click at [1148, 343] on input "Recipe Card QR Code" at bounding box center [1142, 343] width 11 height 11
checkbox input "false"
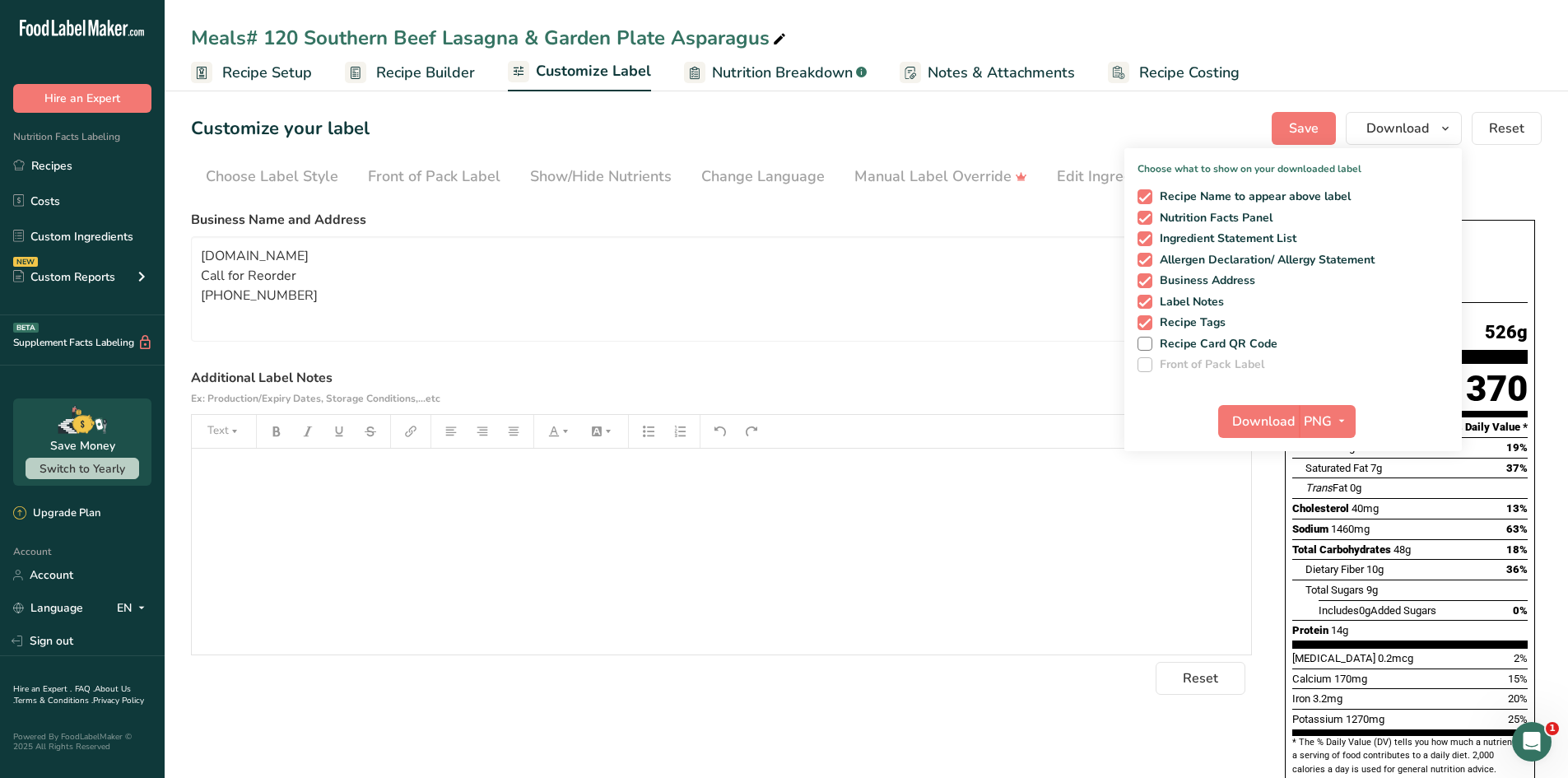
drag, startPoint x: 1094, startPoint y: 129, endPoint x: 1110, endPoint y: 122, distance: 17.5
click at [1104, 122] on div "Customize your label Save Download Choose what to show on your downloaded label…" at bounding box center [866, 128] width 1351 height 33
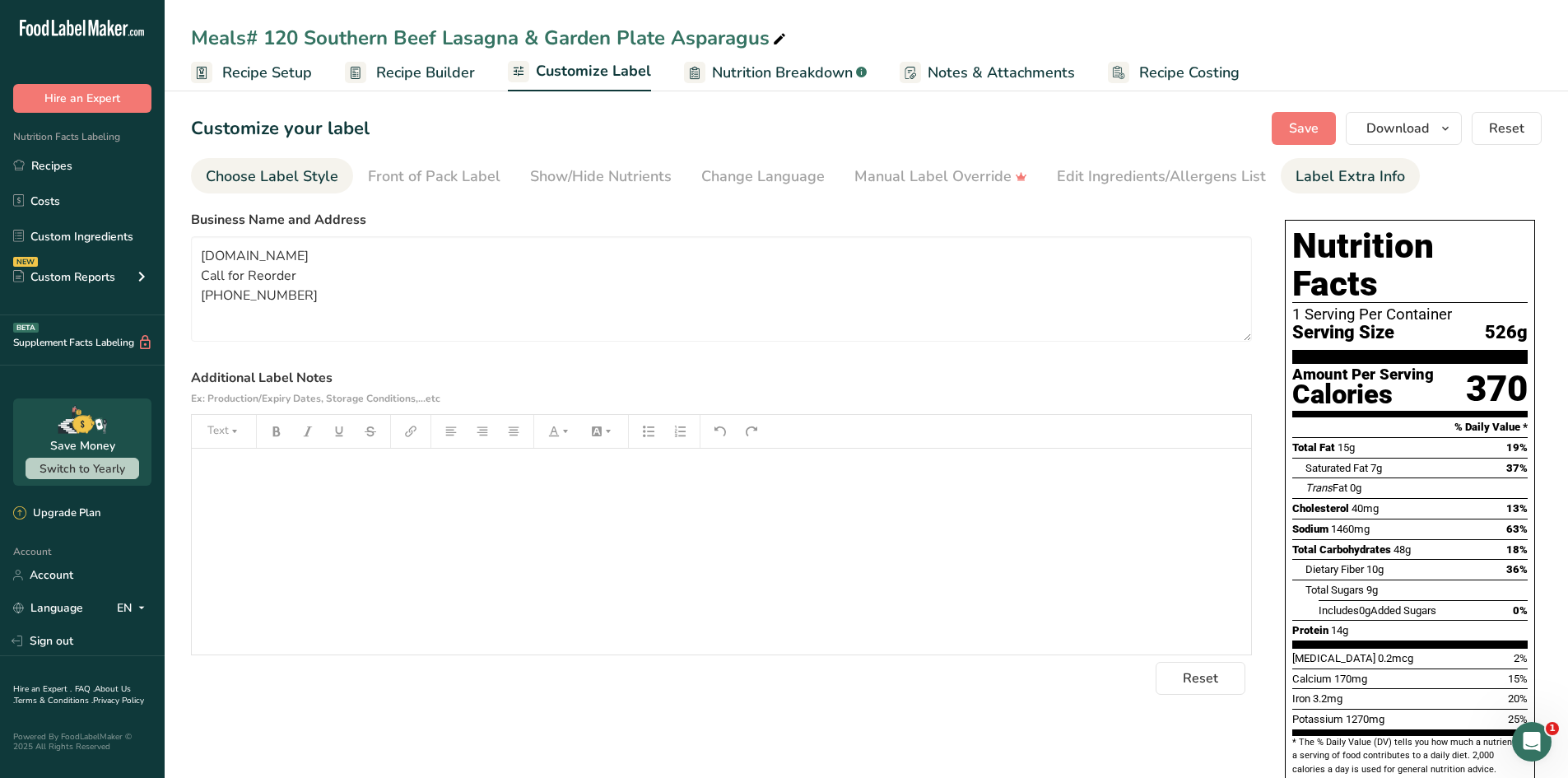
click at [278, 178] on div "Choose Label Style" at bounding box center [271, 177] width 133 height 22
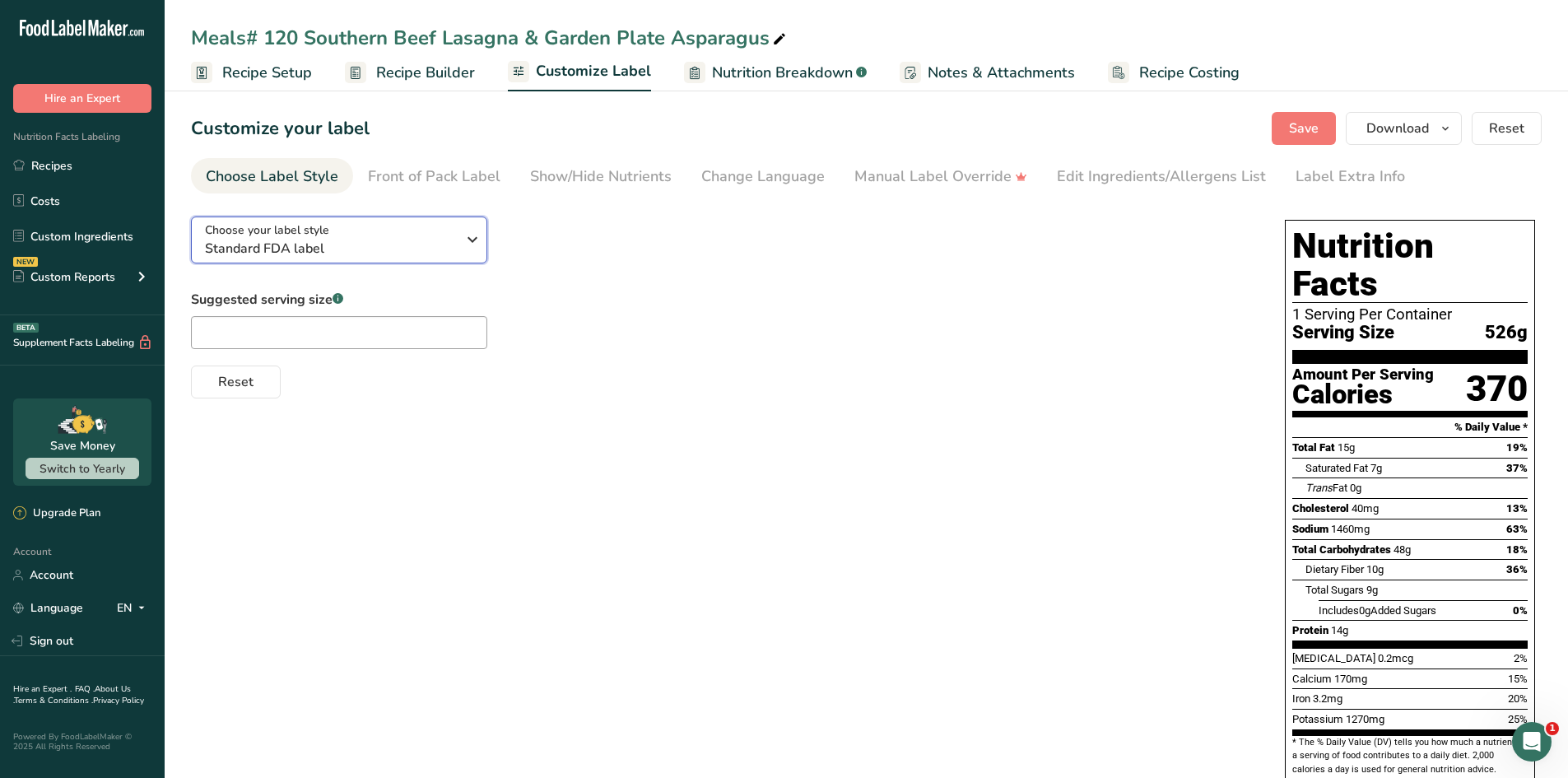
click at [458, 257] on button "Choose your label style Standard FDA label" at bounding box center [338, 239] width 296 height 47
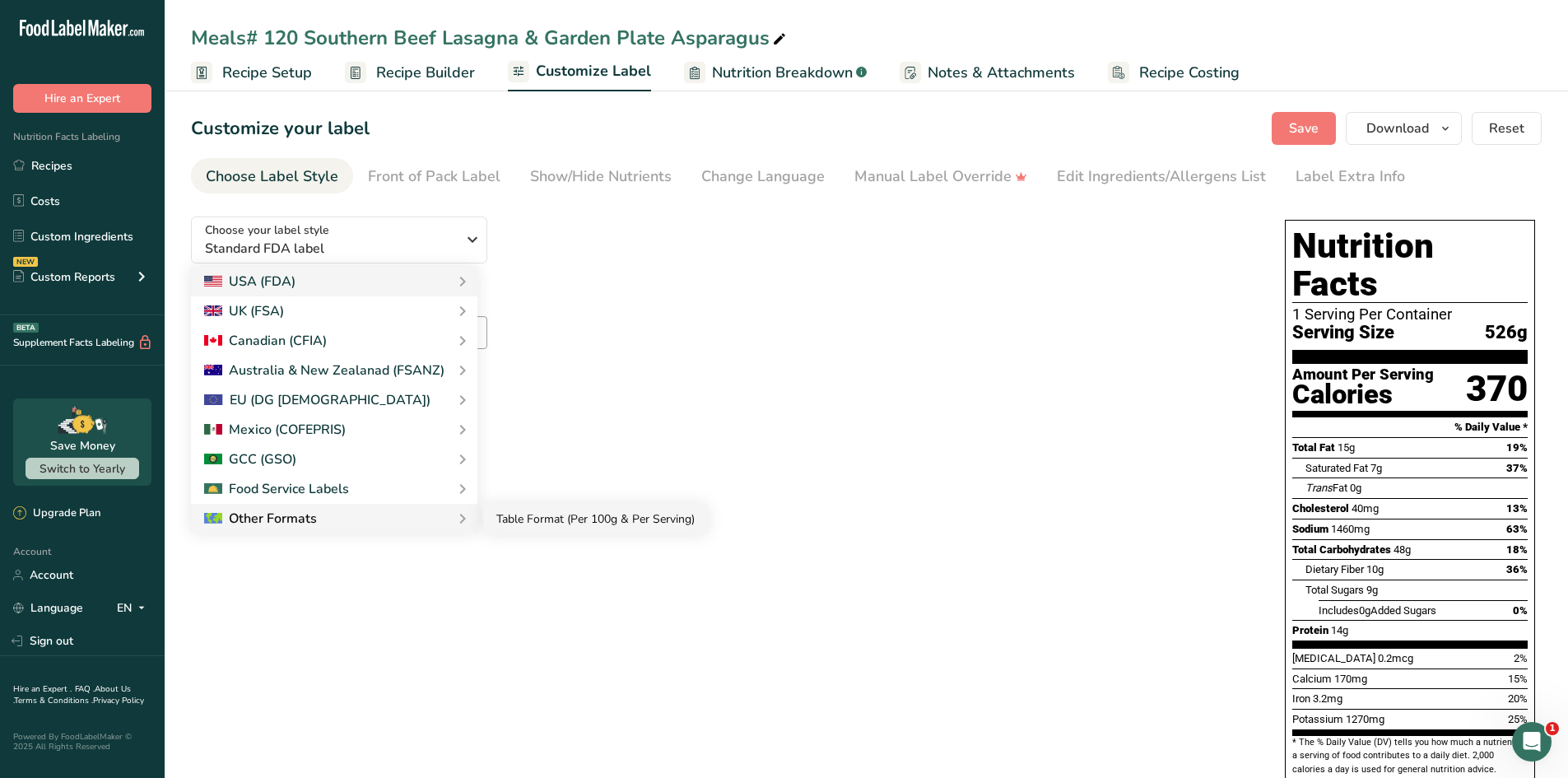
click at [518, 514] on link "Table Format (Per 100g & Per Serving)" at bounding box center [594, 519] width 224 height 31
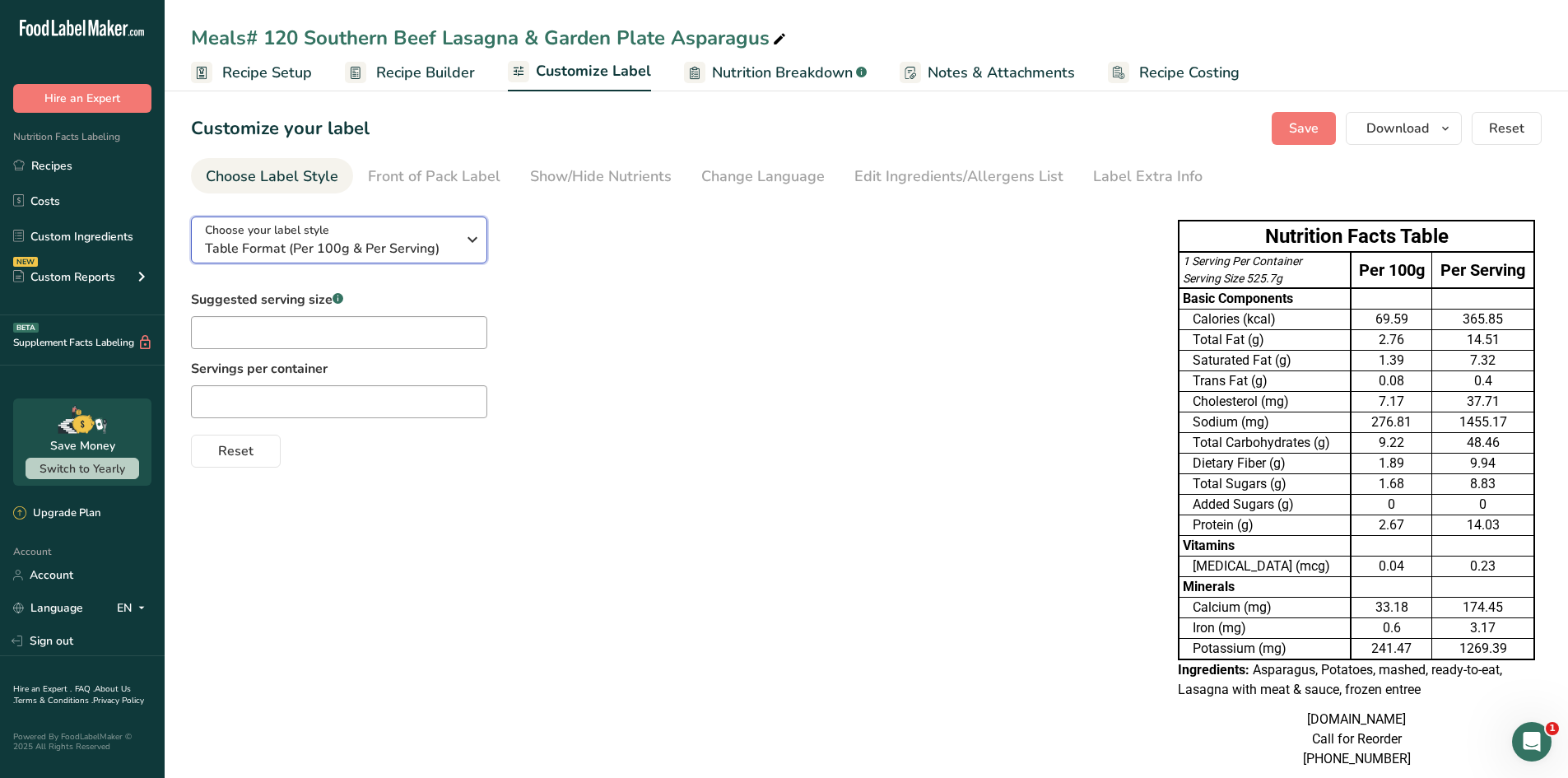
click at [401, 242] on span "Table Format (Per 100g & Per Serving)" at bounding box center [330, 248] width 251 height 20
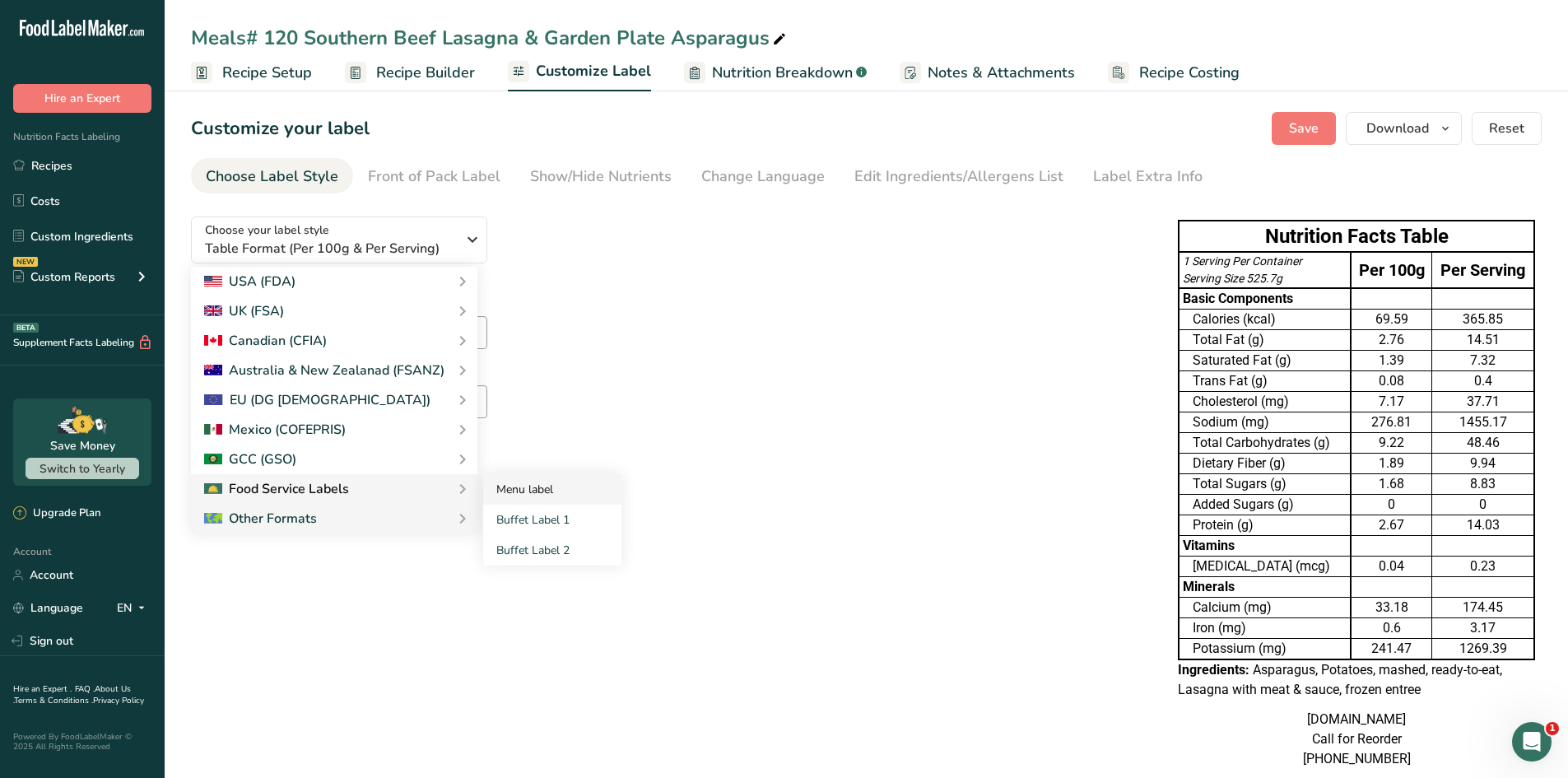
click at [498, 485] on link "Menu label" at bounding box center [552, 489] width 139 height 31
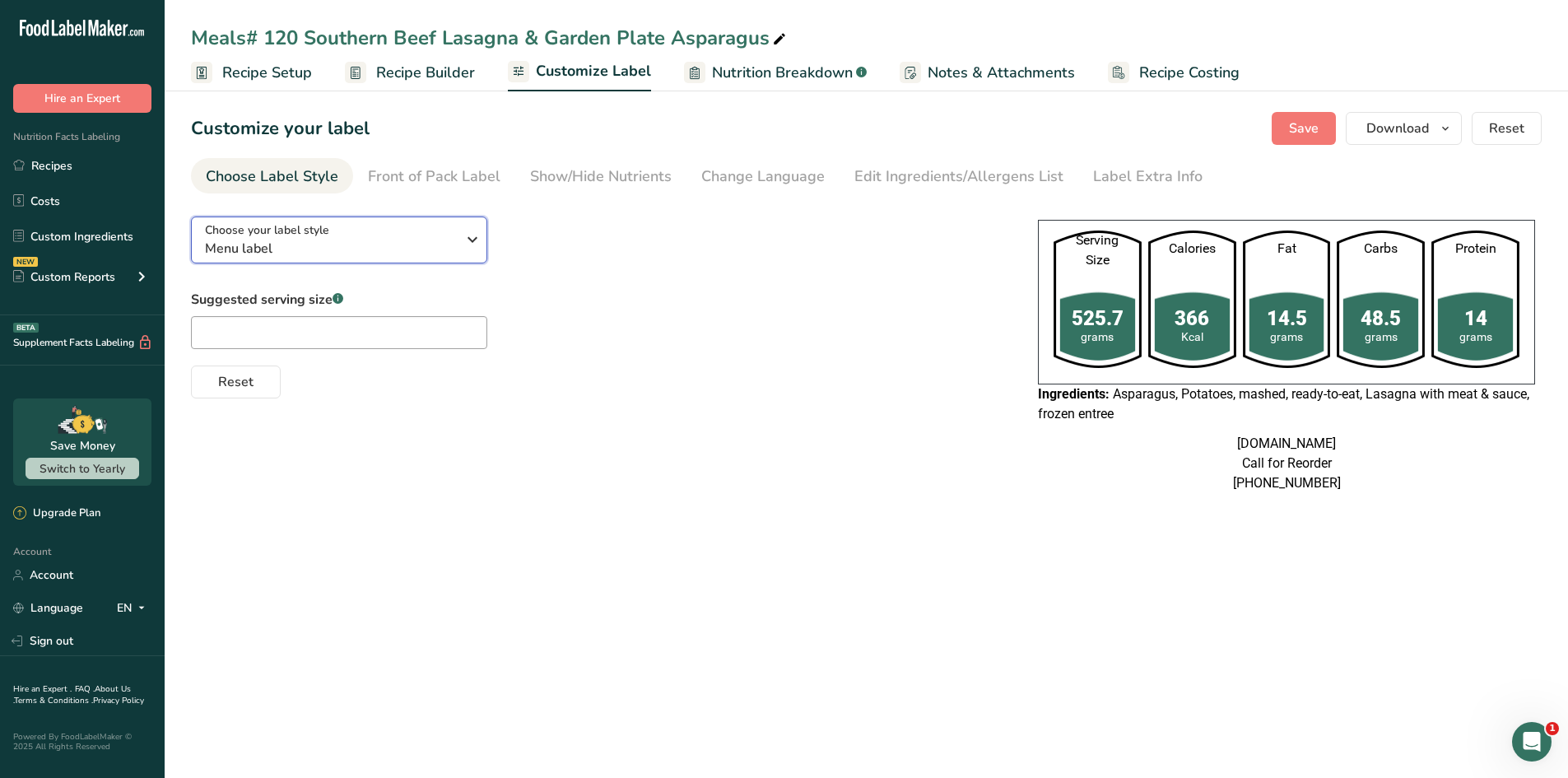
click at [406, 238] on span "Menu label" at bounding box center [330, 248] width 251 height 20
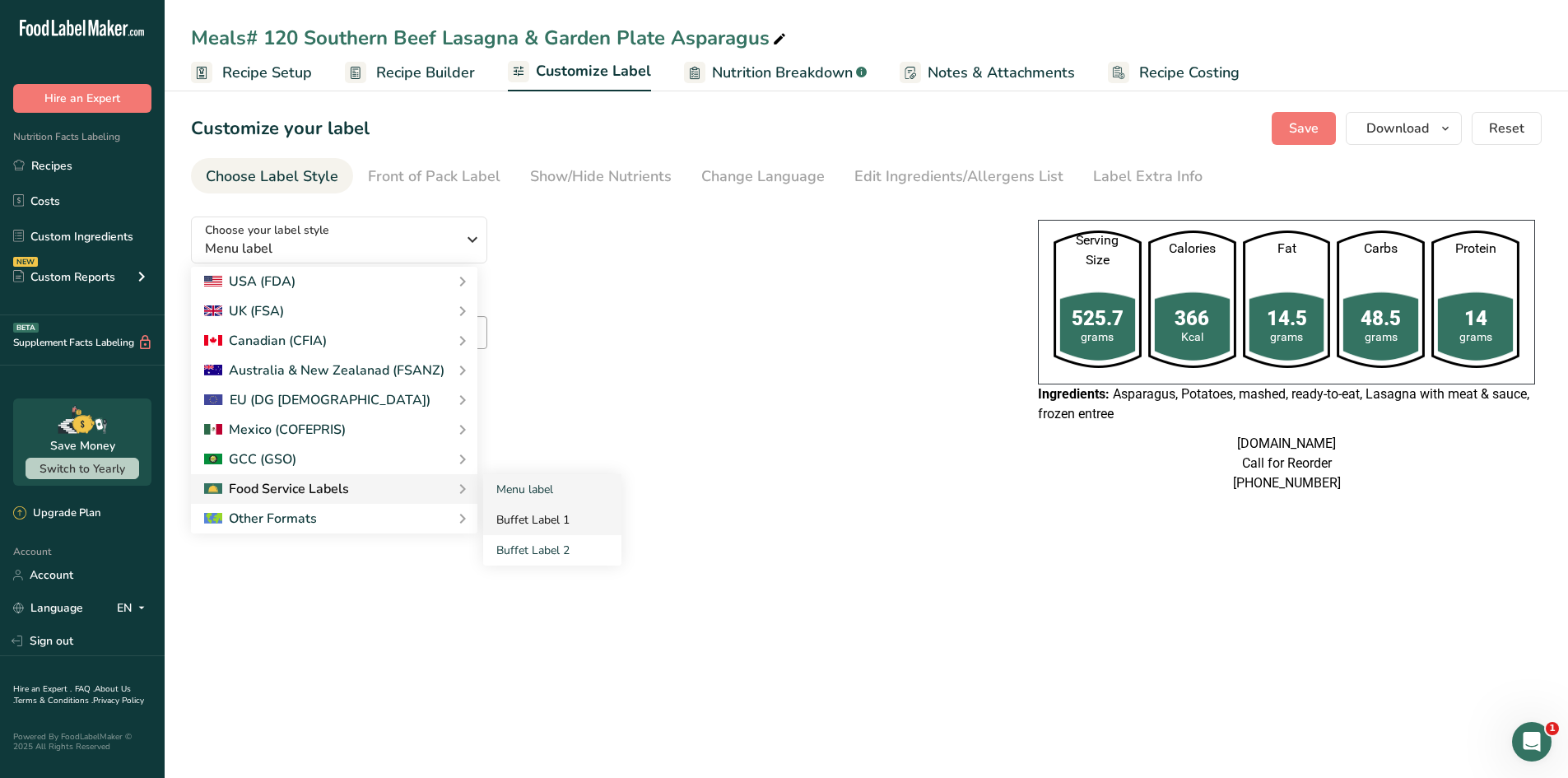
click at [500, 523] on link "Buffet Label 1" at bounding box center [552, 520] width 139 height 31
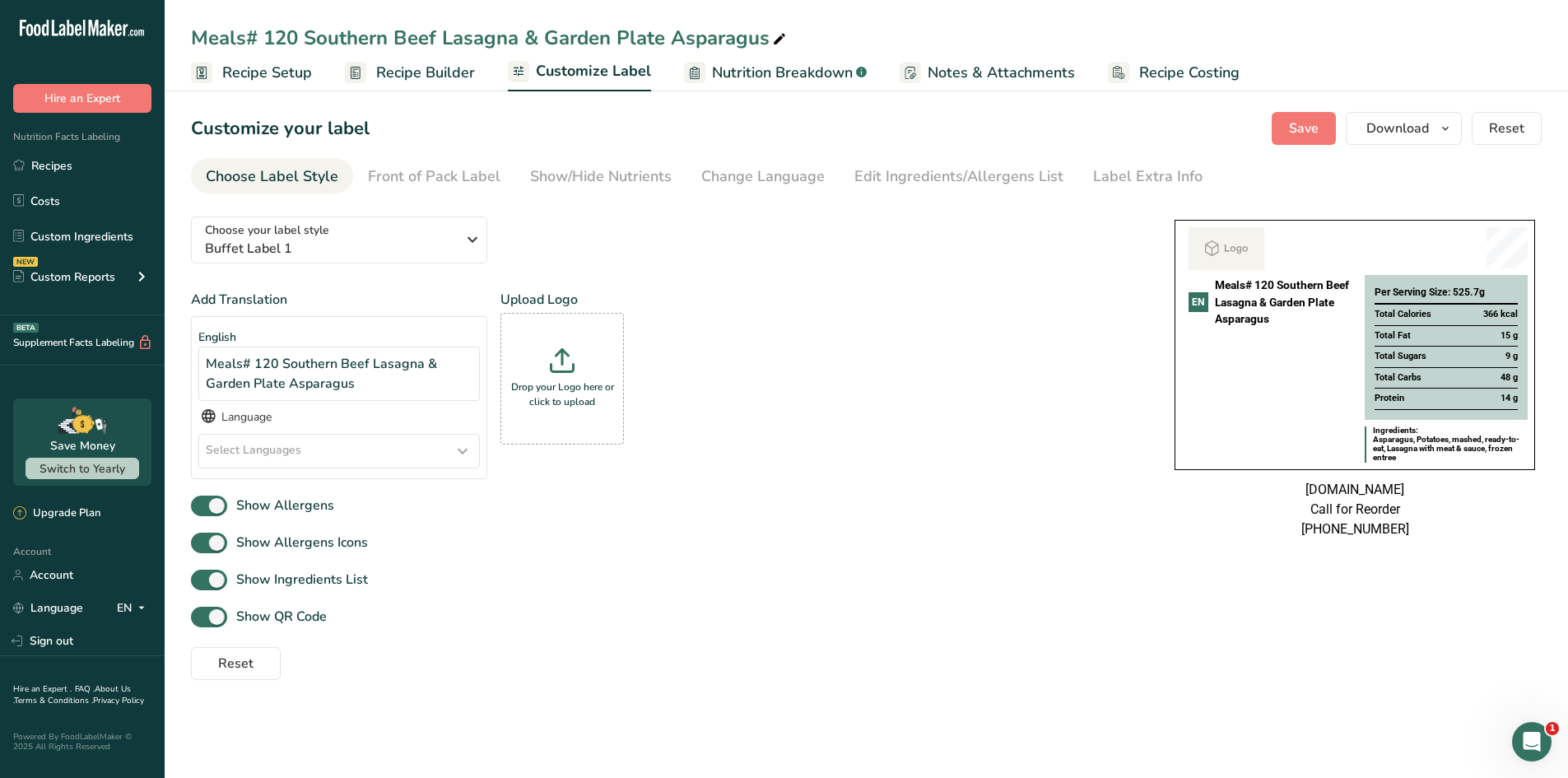
click at [1217, 248] on icon at bounding box center [1226, 248] width 43 height 16
click at [1217, 250] on icon at bounding box center [1226, 248] width 43 height 16
click at [1217, 251] on icon at bounding box center [1226, 248] width 43 height 16
click at [404, 457] on div "Select Languages" at bounding box center [339, 451] width 280 height 33
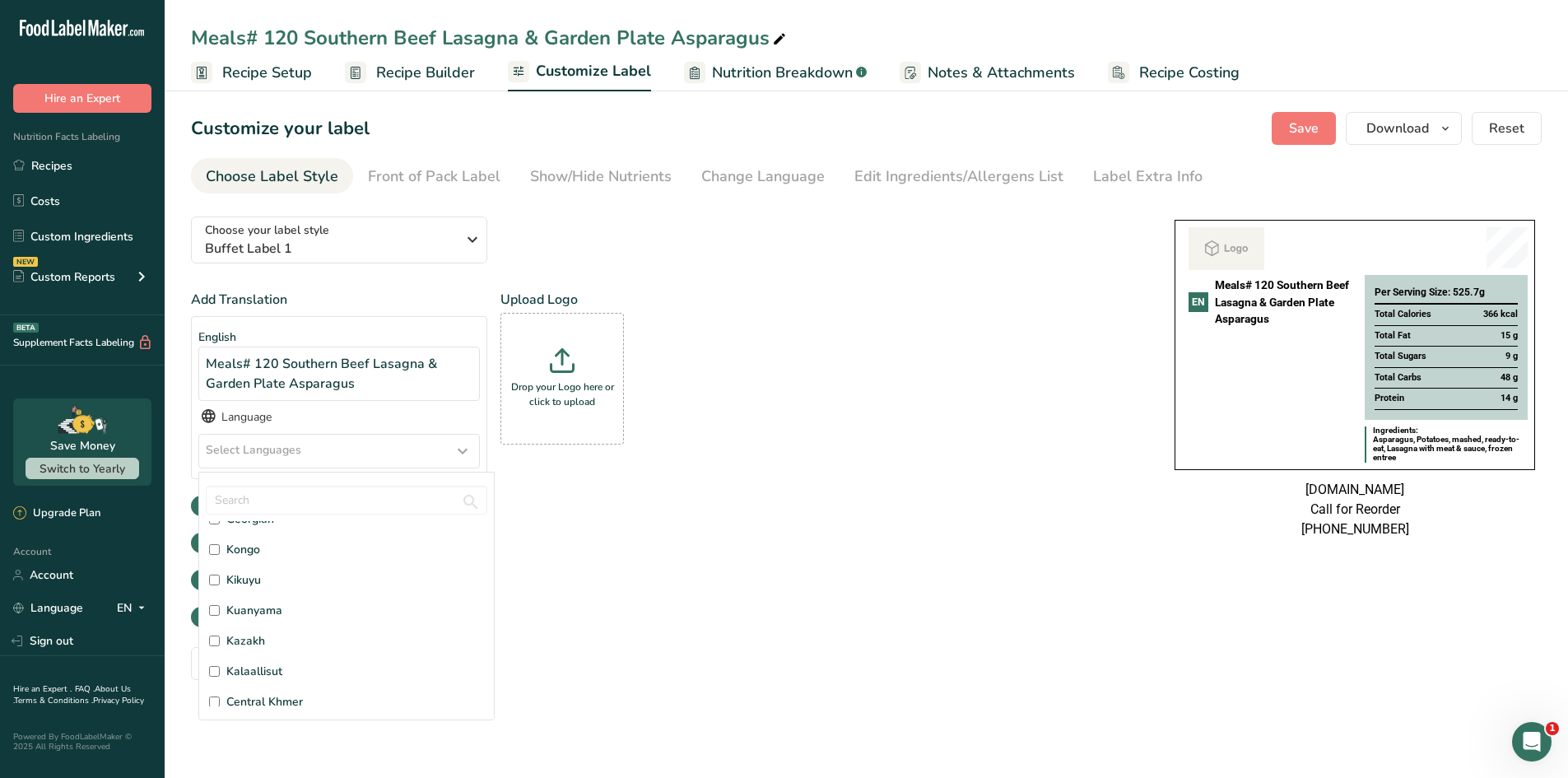
scroll to position [2050, 0]
